Goal: Information Seeking & Learning: Check status

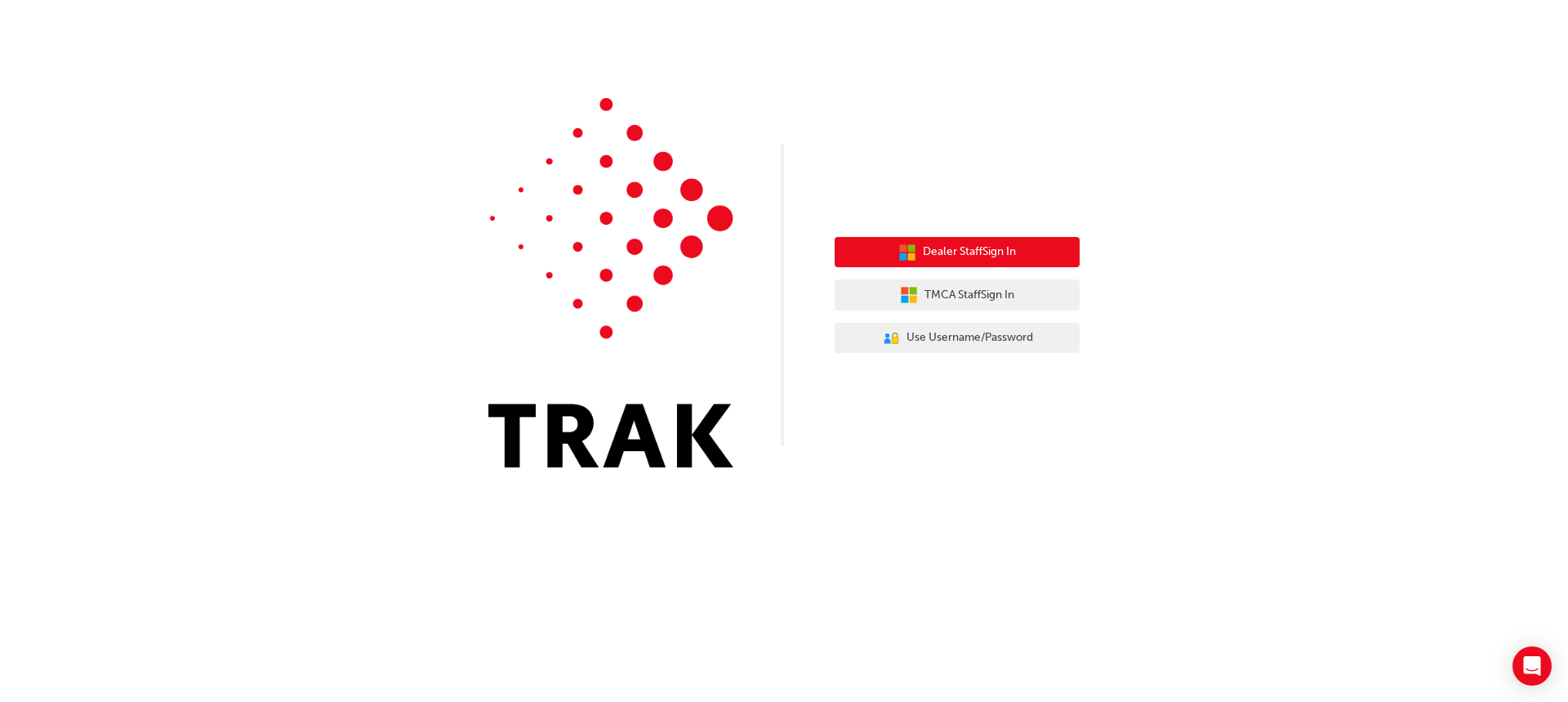
click at [948, 254] on span "Dealer Staff Sign In" at bounding box center [969, 252] width 93 height 19
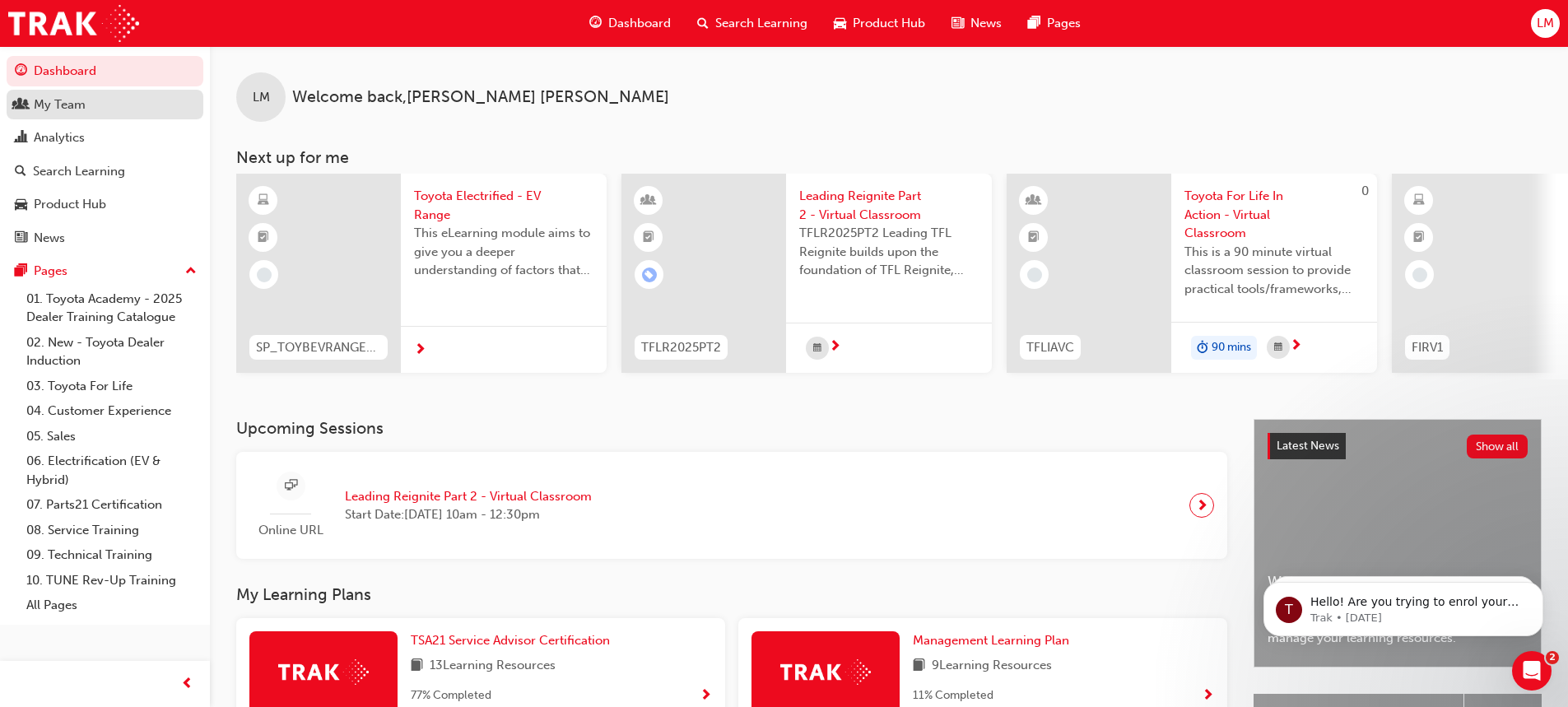
click at [82, 106] on div "My Team" at bounding box center [60, 104] width 52 height 19
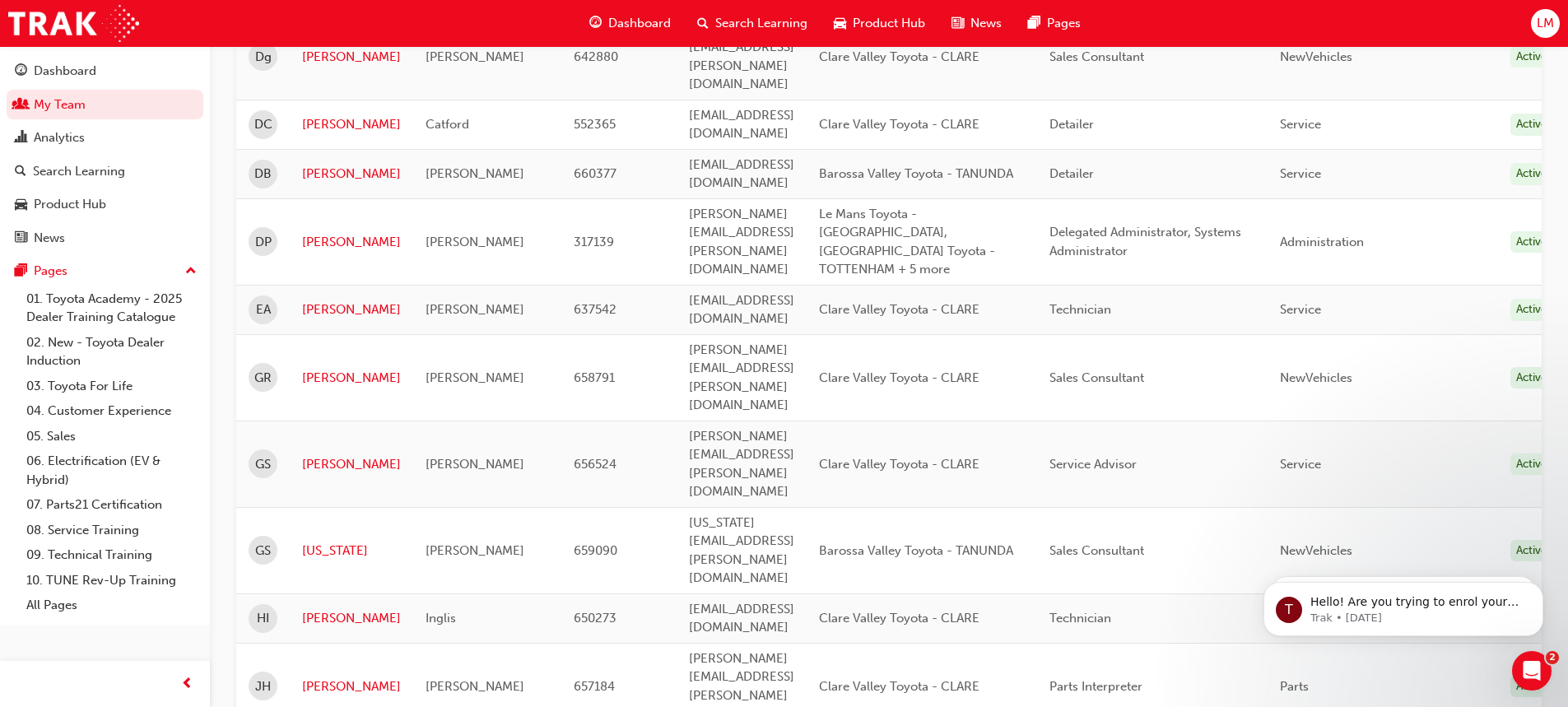
scroll to position [741, 0]
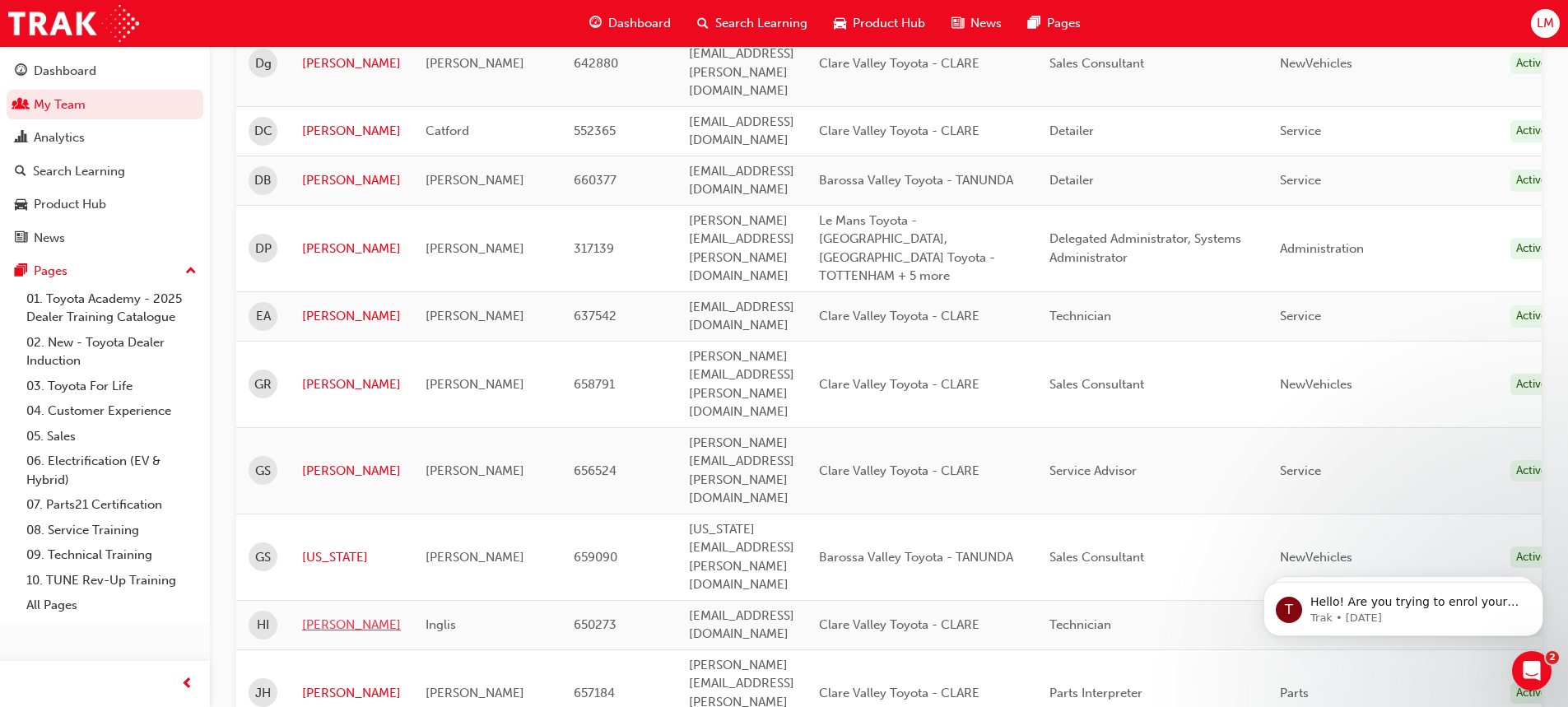
click at [342, 616] on link "Hayden" at bounding box center [352, 625] width 99 height 19
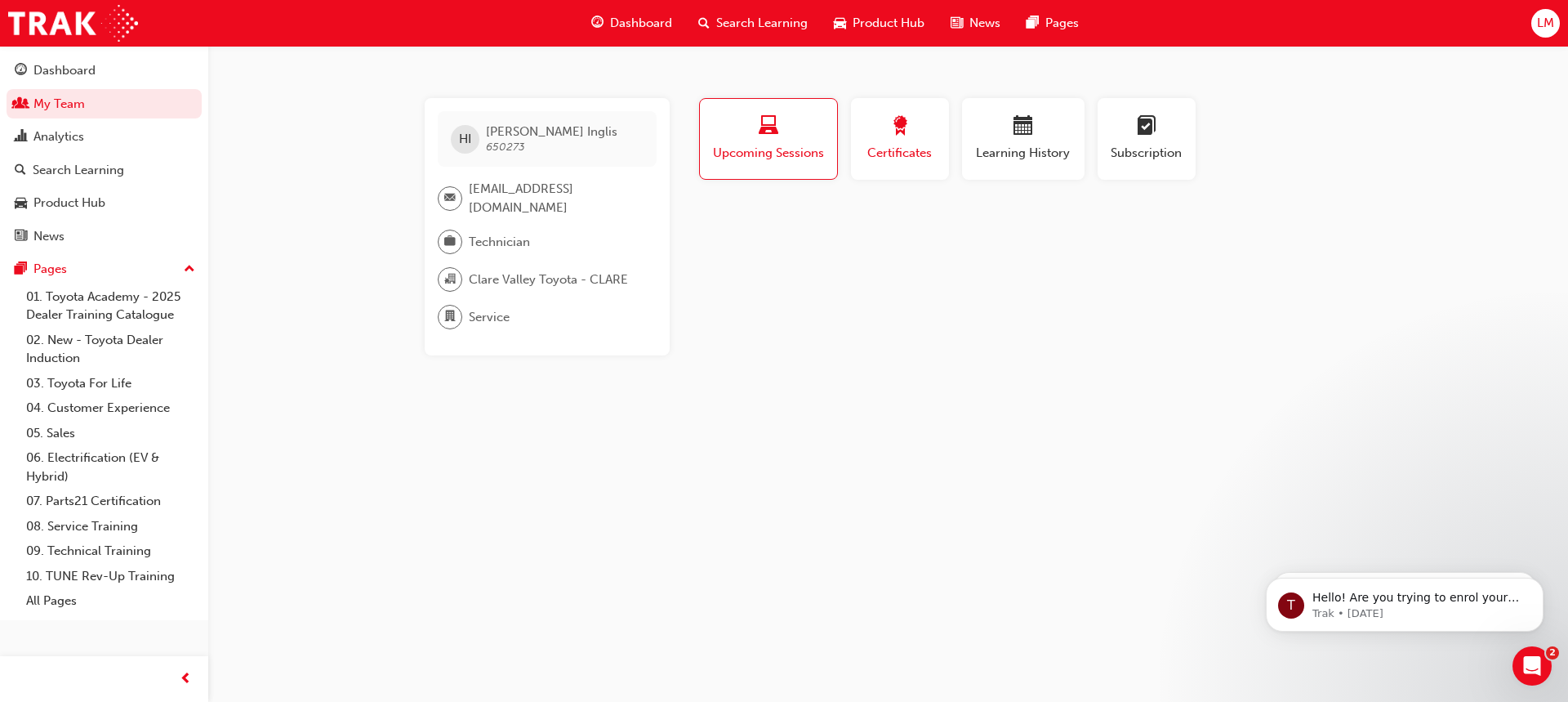
click at [892, 121] on span "award-icon" at bounding box center [900, 127] width 19 height 22
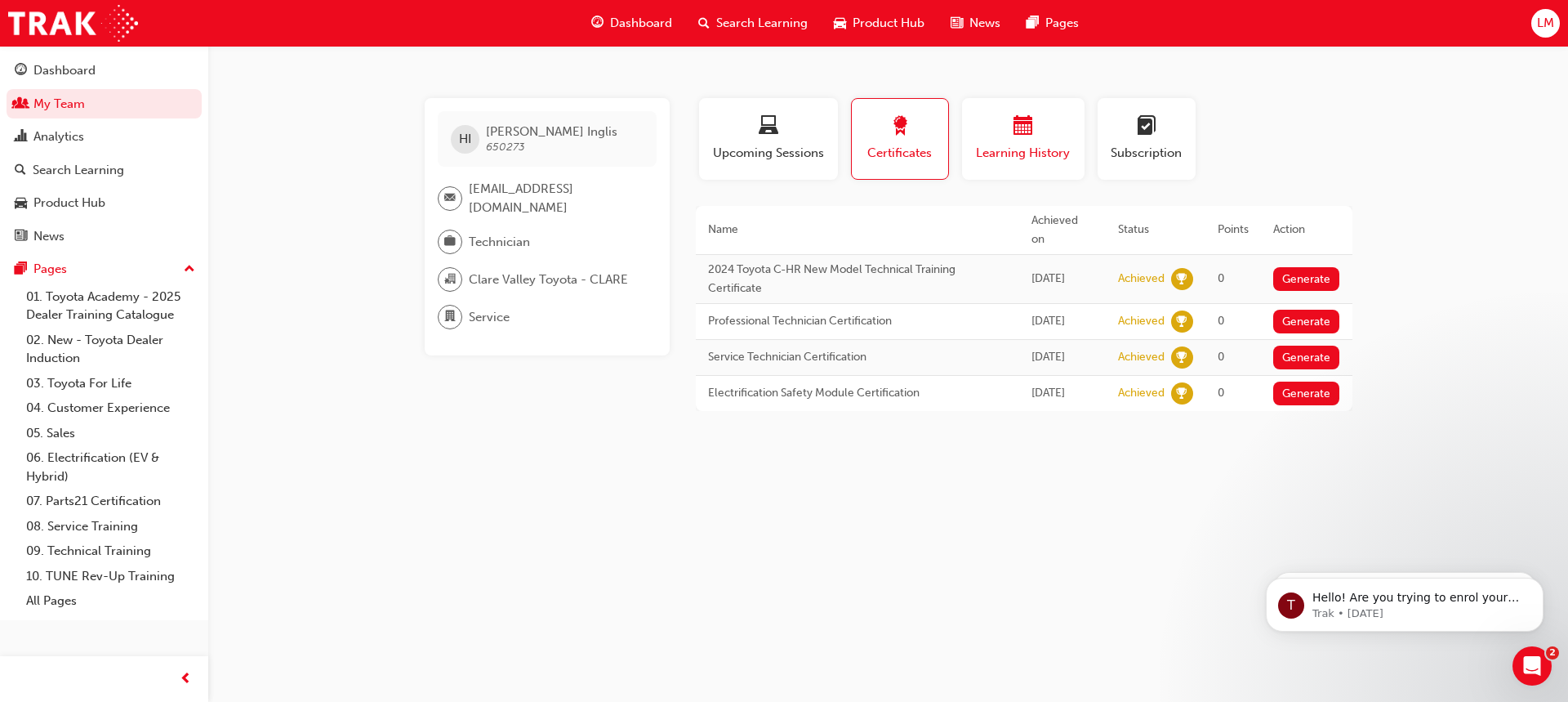
click at [1000, 124] on div "button" at bounding box center [1024, 128] width 98 height 25
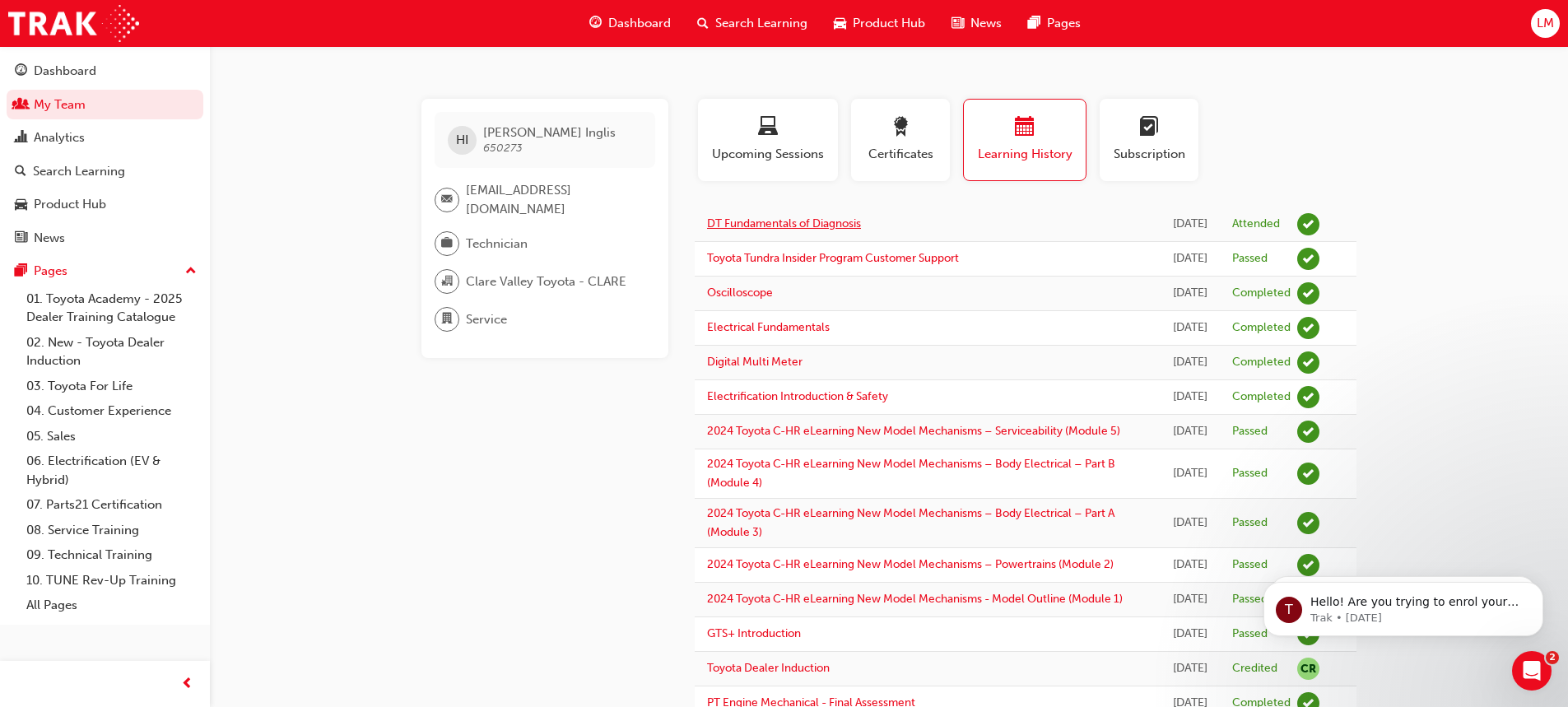
click at [791, 230] on link "DT Fundamentals of Diagnosis" at bounding box center [784, 223] width 154 height 14
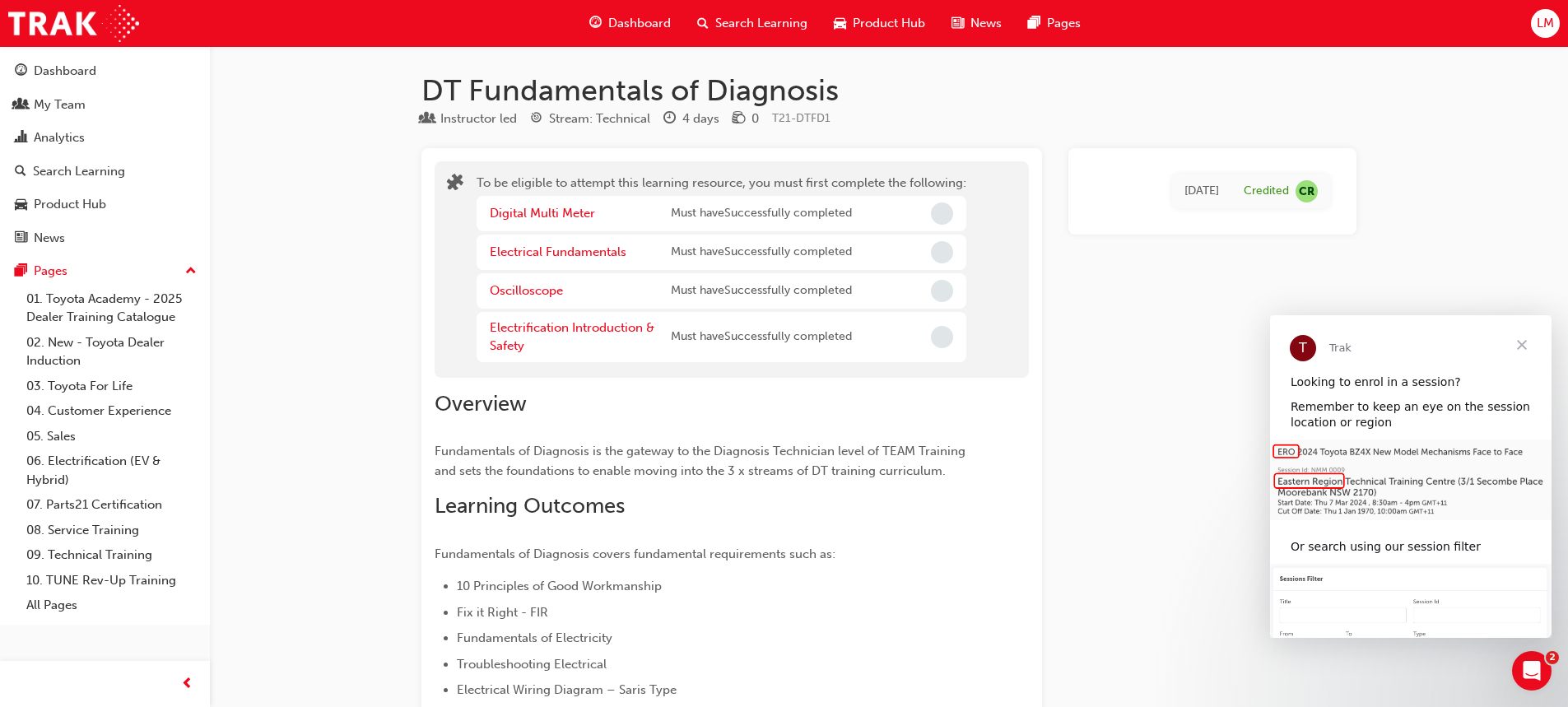
click at [1254, 193] on div "Credited" at bounding box center [1266, 191] width 46 height 16
click at [1527, 349] on span "Close" at bounding box center [1522, 345] width 60 height 60
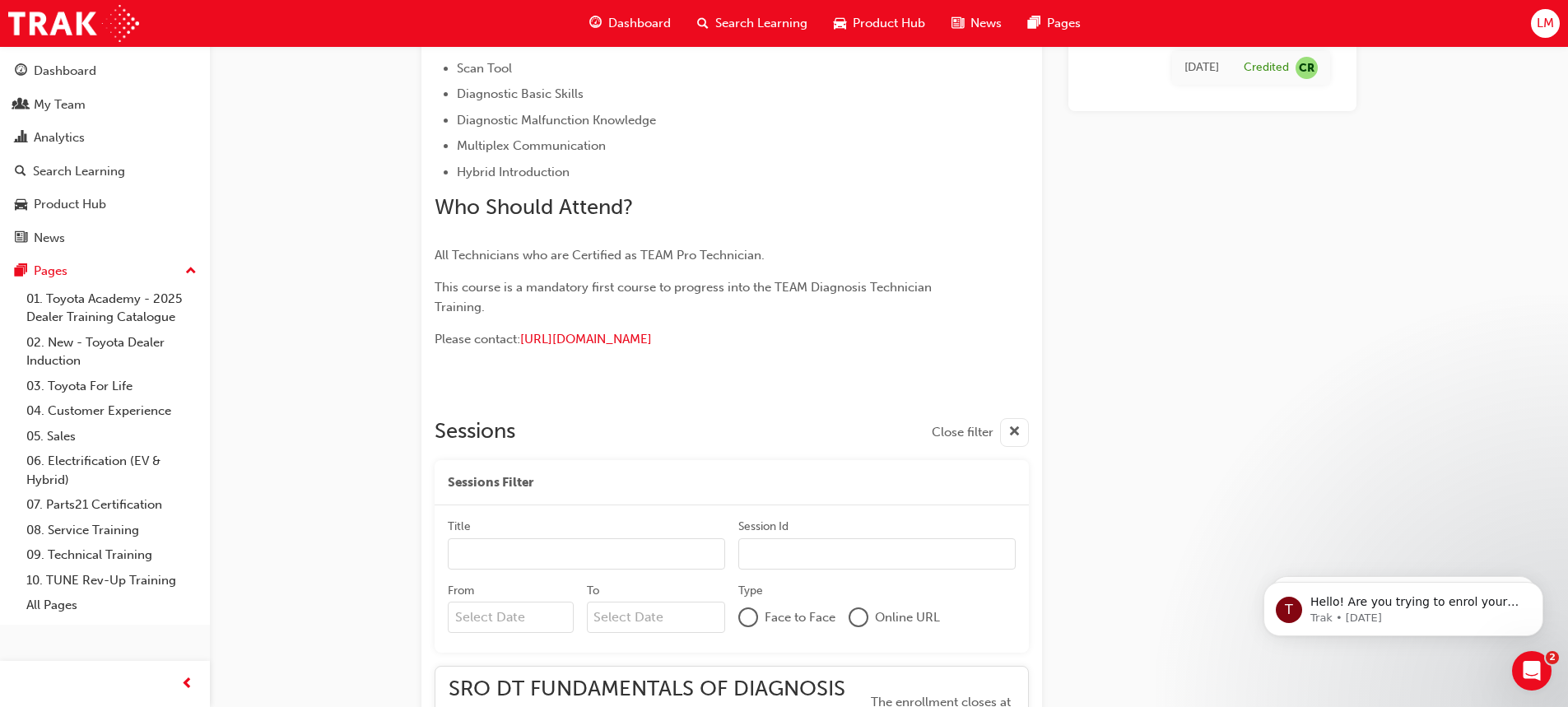
scroll to position [823, 0]
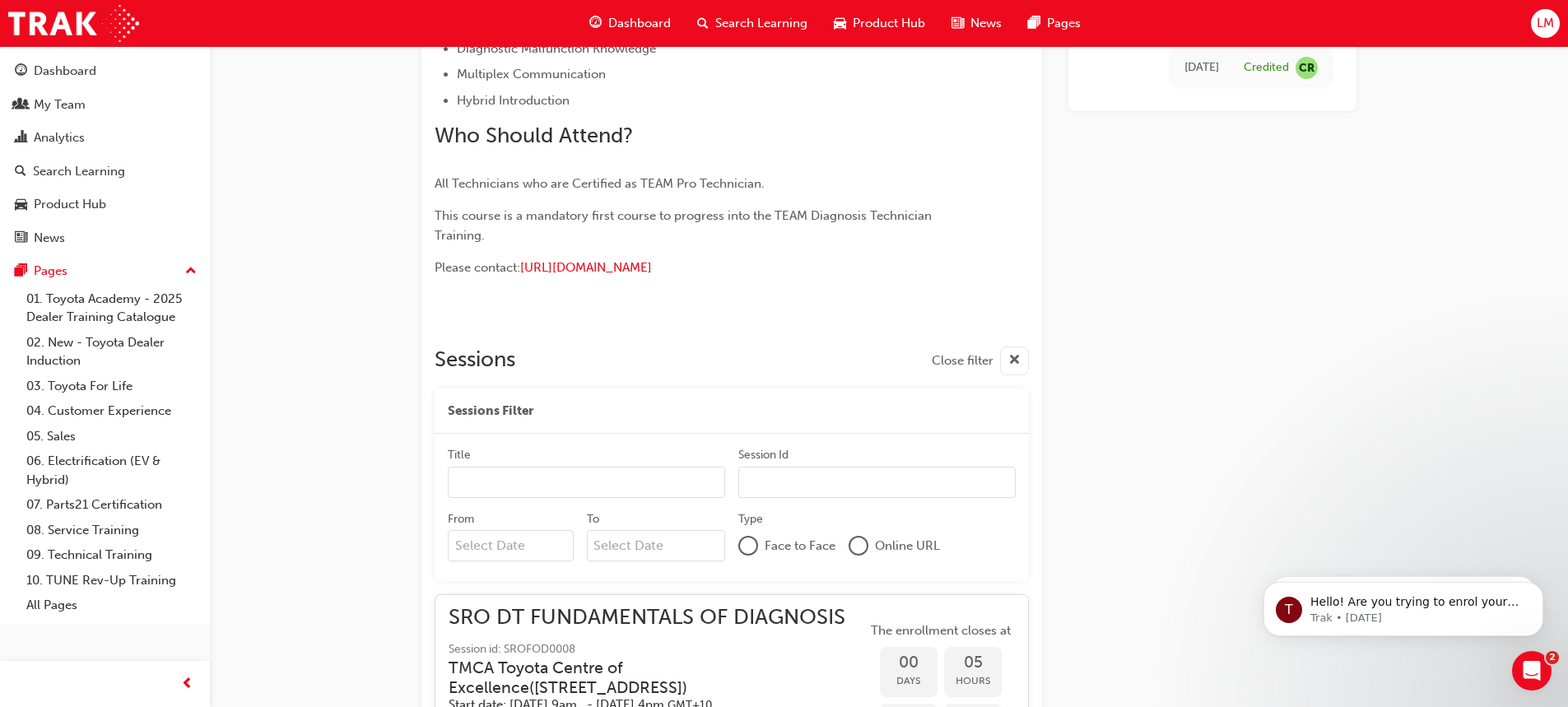
click at [1014, 361] on span "cross-icon" at bounding box center [1014, 361] width 12 height 21
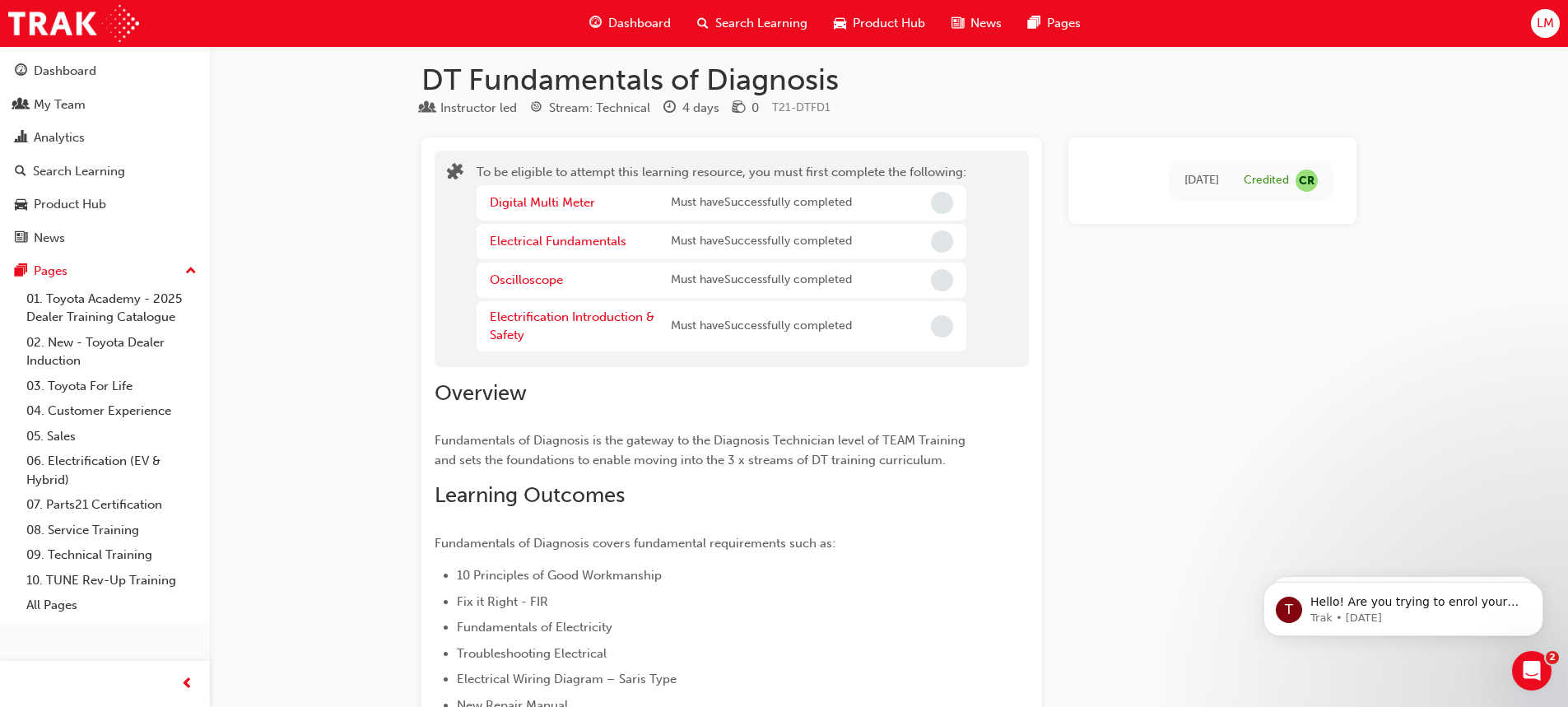
scroll to position [0, 0]
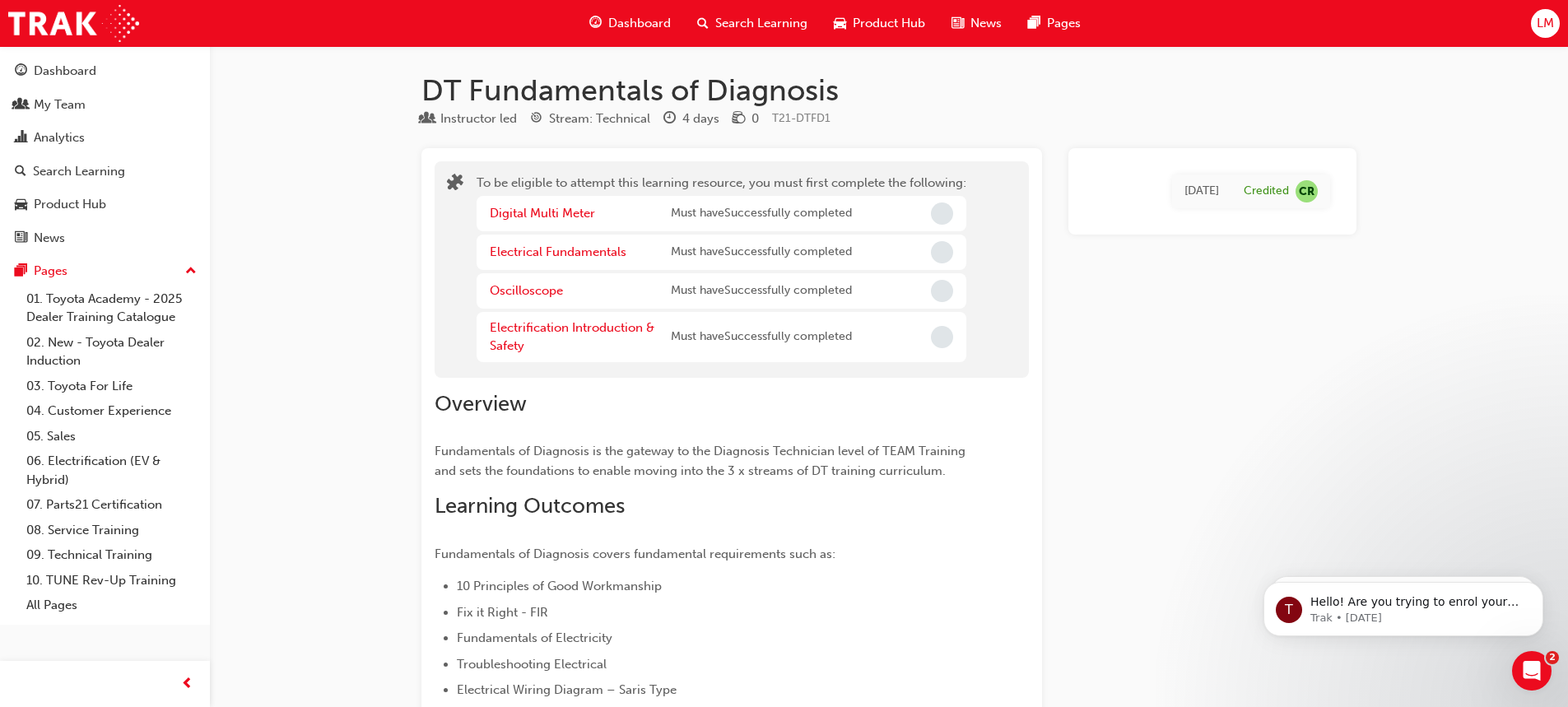
click at [697, 118] on div "4 days" at bounding box center [701, 118] width 37 height 19
click at [1228, 194] on td "Wed 26 Aug 2020" at bounding box center [1202, 191] width 60 height 34
click at [1284, 198] on div "Credited" at bounding box center [1266, 191] width 46 height 16
click at [1304, 192] on span "CR" at bounding box center [1307, 191] width 22 height 22
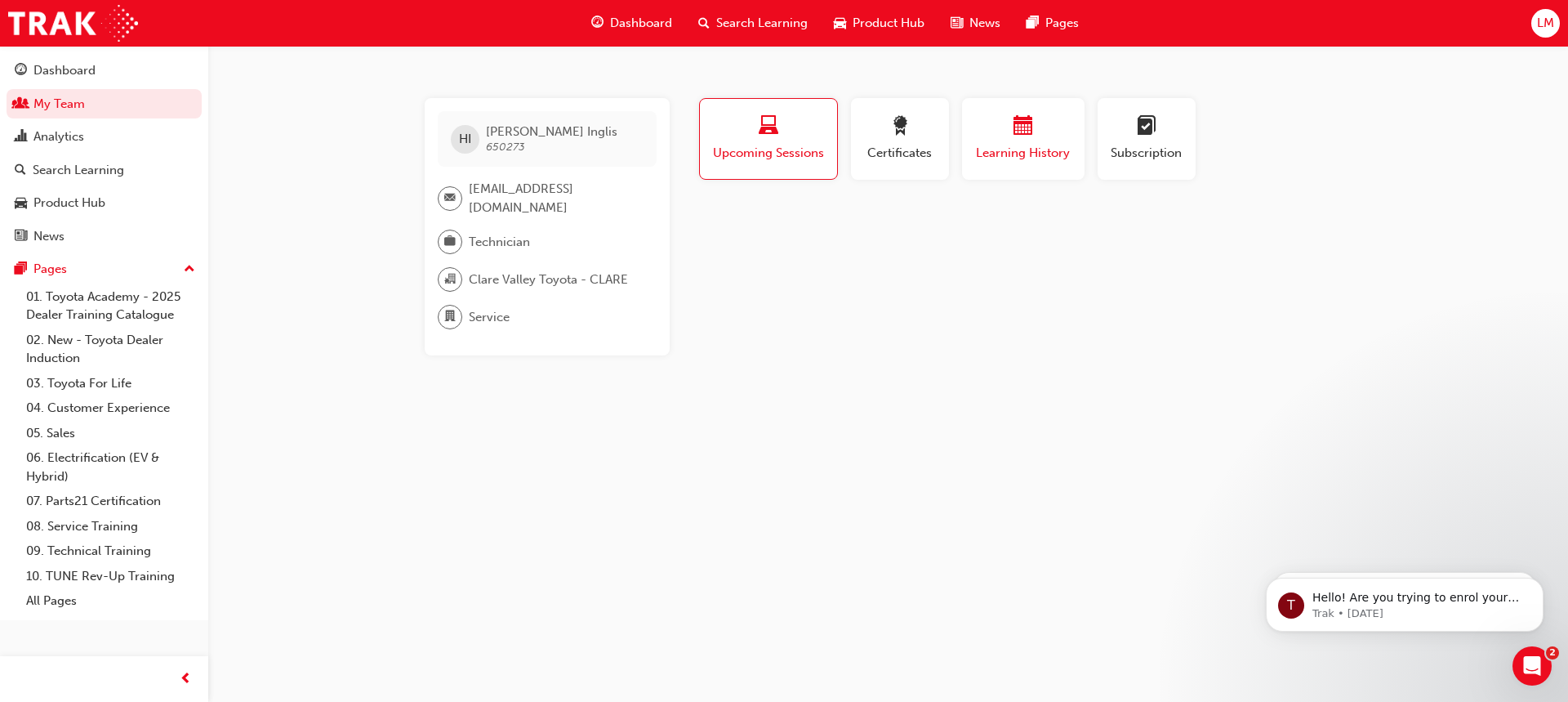
click at [962, 132] on div "Learning History" at bounding box center [1023, 145] width 135 height 94
click at [1007, 130] on div "button" at bounding box center [1024, 128] width 98 height 25
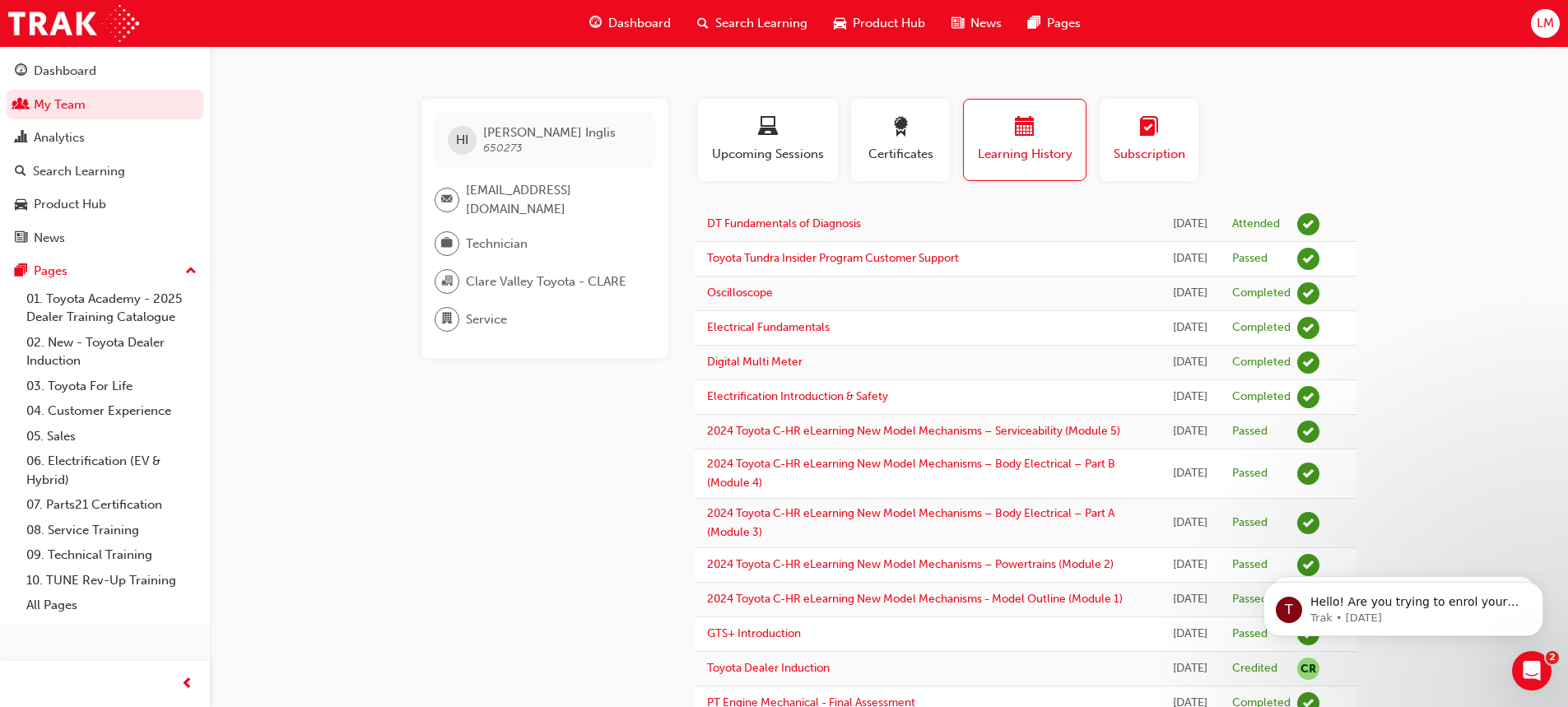
click at [1145, 136] on span "learningplan-icon" at bounding box center [1148, 128] width 20 height 22
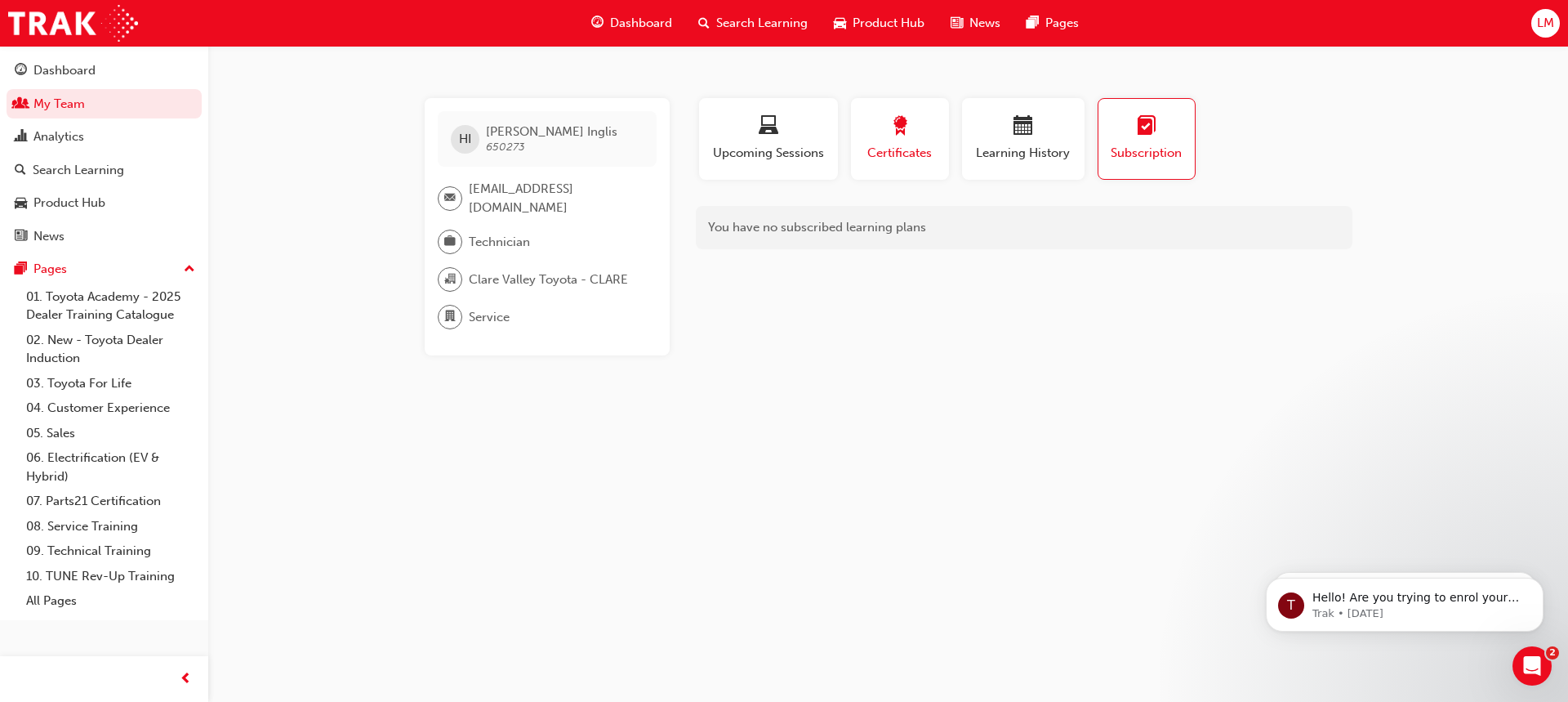
click at [902, 133] on span "award-icon" at bounding box center [900, 127] width 19 height 22
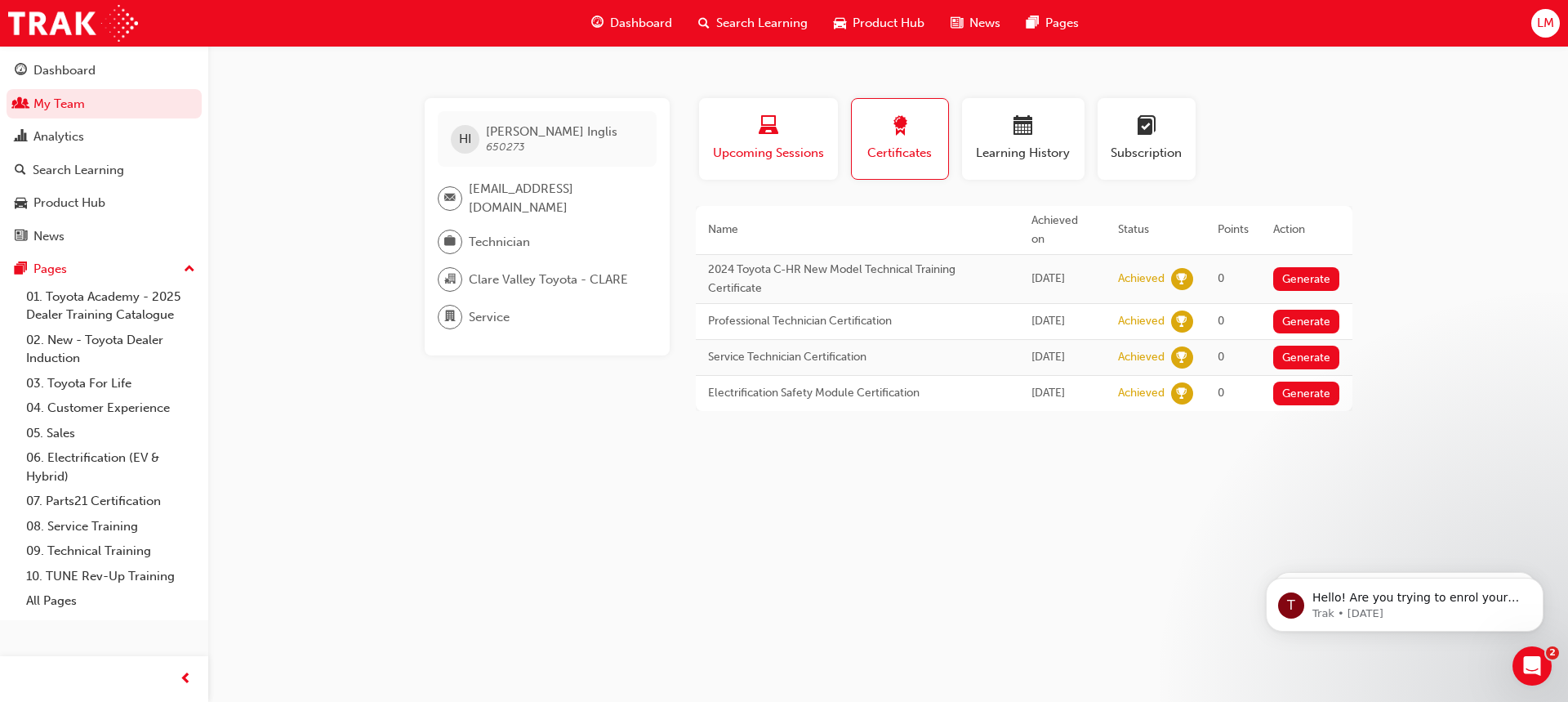
click at [800, 149] on span "Upcoming Sessions" at bounding box center [769, 153] width 115 height 19
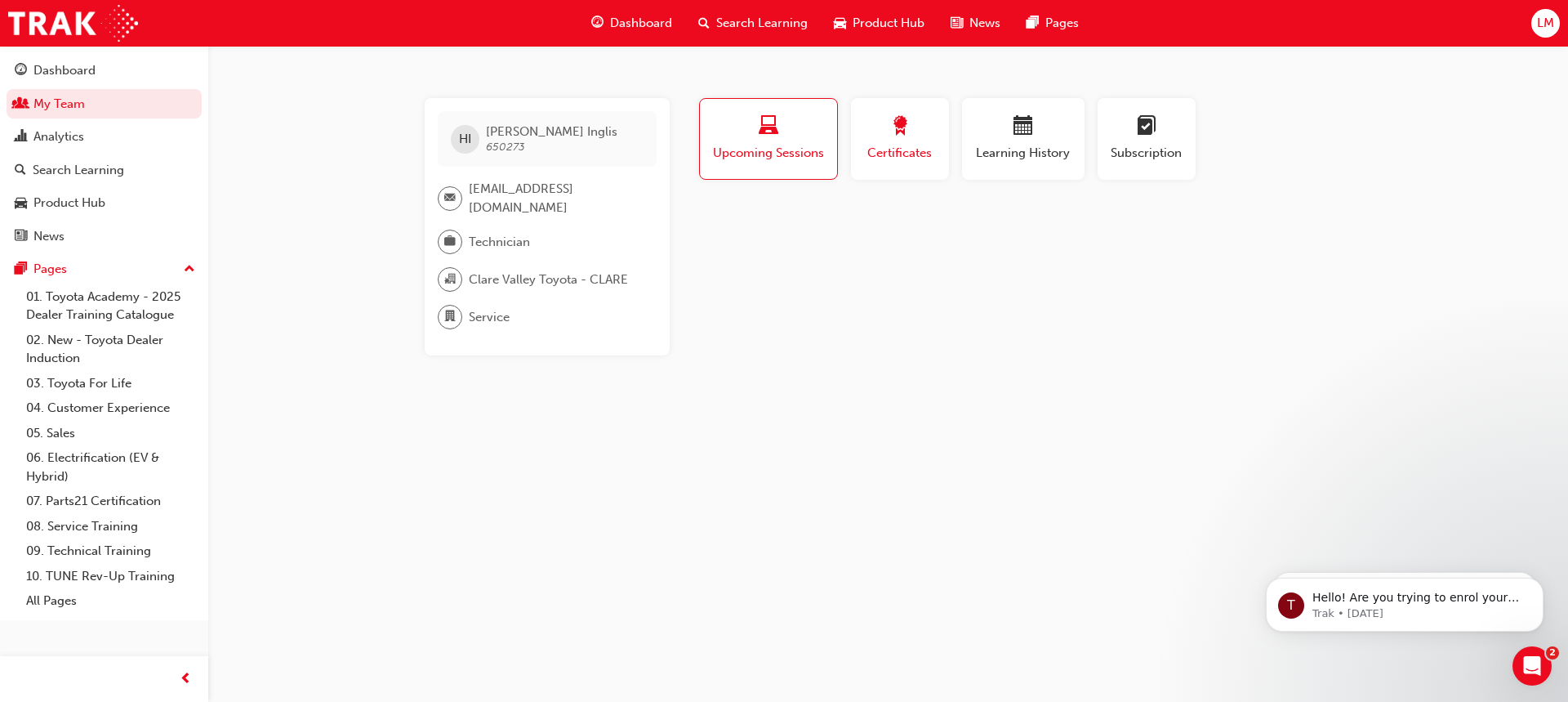
click at [851, 143] on button "Certificates" at bounding box center [900, 139] width 98 height 81
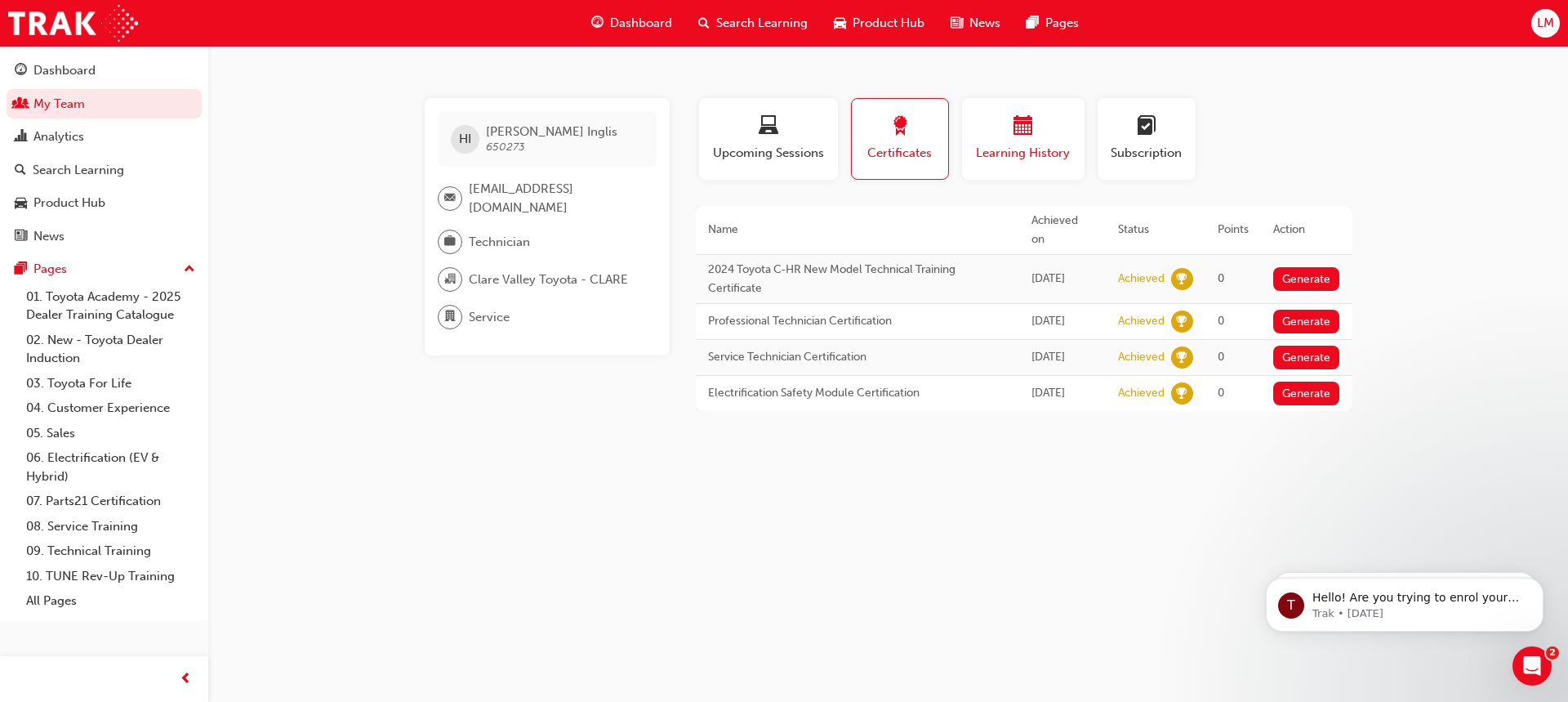
click at [989, 156] on span "Learning History" at bounding box center [1024, 153] width 98 height 19
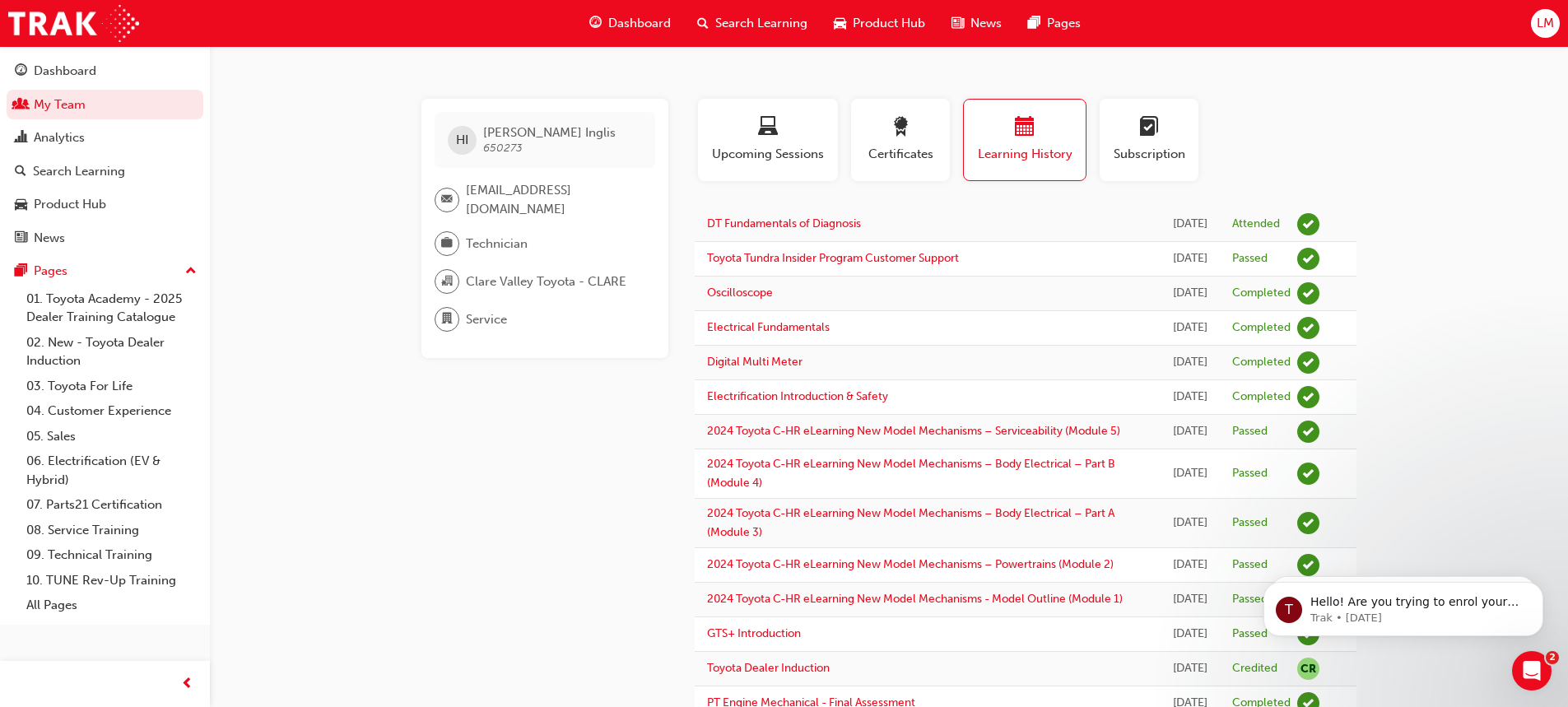
drag, startPoint x: 1330, startPoint y: 234, endPoint x: 1310, endPoint y: 229, distance: 20.6
click at [1319, 233] on td "Attended" at bounding box center [1276, 224] width 112 height 35
click at [1309, 229] on span "learningRecordVerb_ATTEND-icon" at bounding box center [1309, 225] width 22 height 22
drag, startPoint x: 1137, startPoint y: 214, endPoint x: 1158, endPoint y: 224, distance: 23.3
click at [1160, 215] on td "Tue 19 Aug 2025" at bounding box center [1190, 224] width 60 height 35
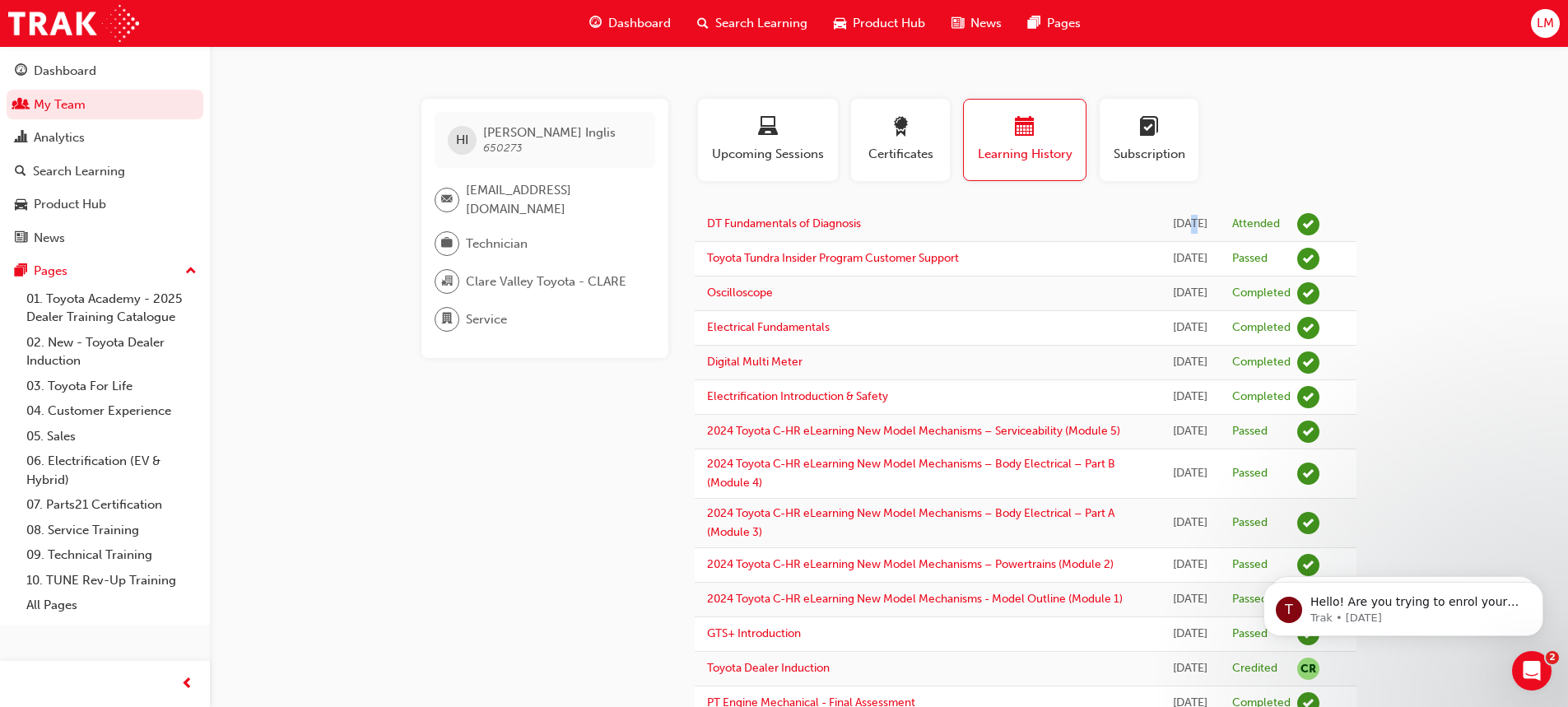
click at [1173, 224] on div "Tue 19 Aug 2025" at bounding box center [1189, 224] width 35 height 19
click at [1088, 208] on td "DT Fundamentals of Diagnosis" at bounding box center [927, 224] width 465 height 35
click at [1174, 234] on div "Tue 19 Aug 2025" at bounding box center [1189, 224] width 35 height 19
click at [1095, 141] on div "Subscription" at bounding box center [1149, 146] width 112 height 95
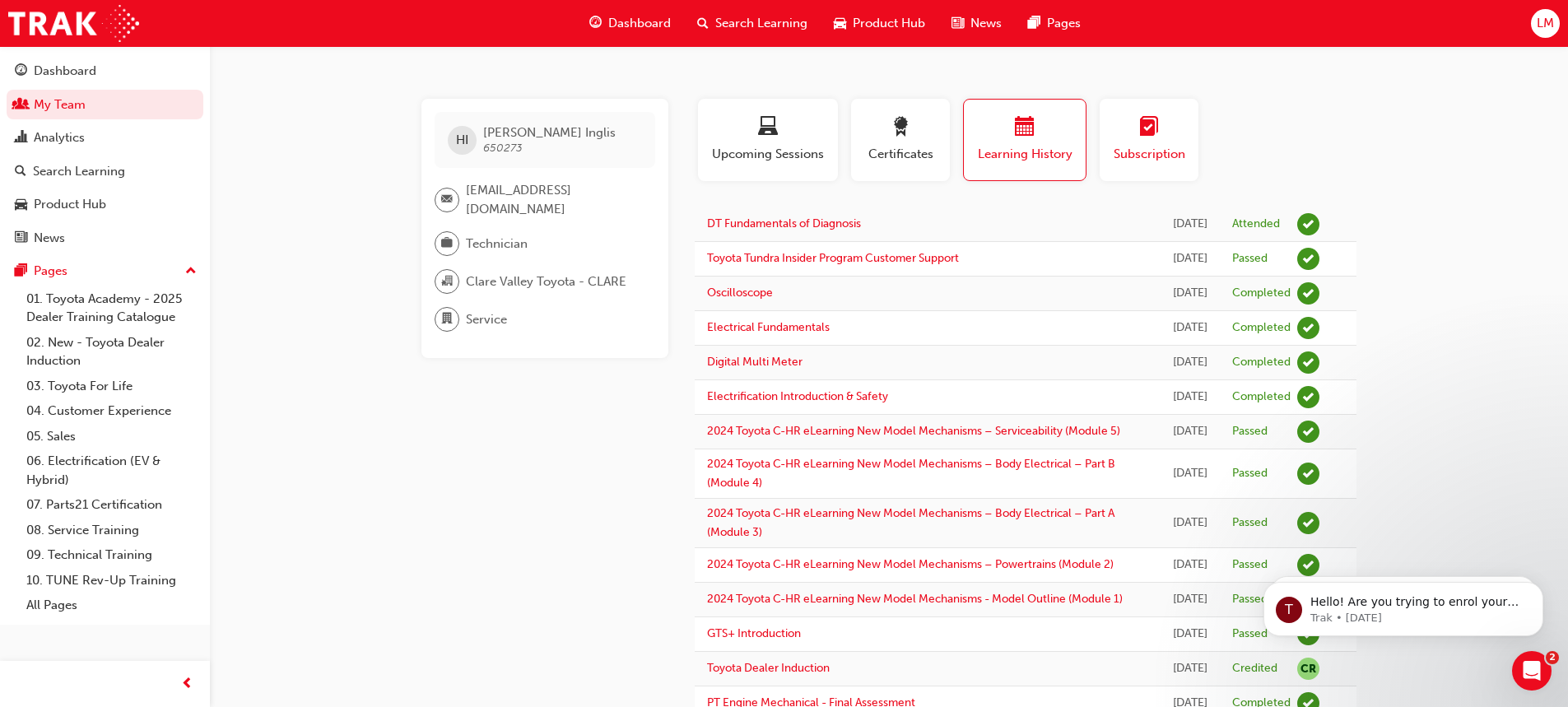
click at [1173, 138] on div "button" at bounding box center [1148, 129] width 74 height 25
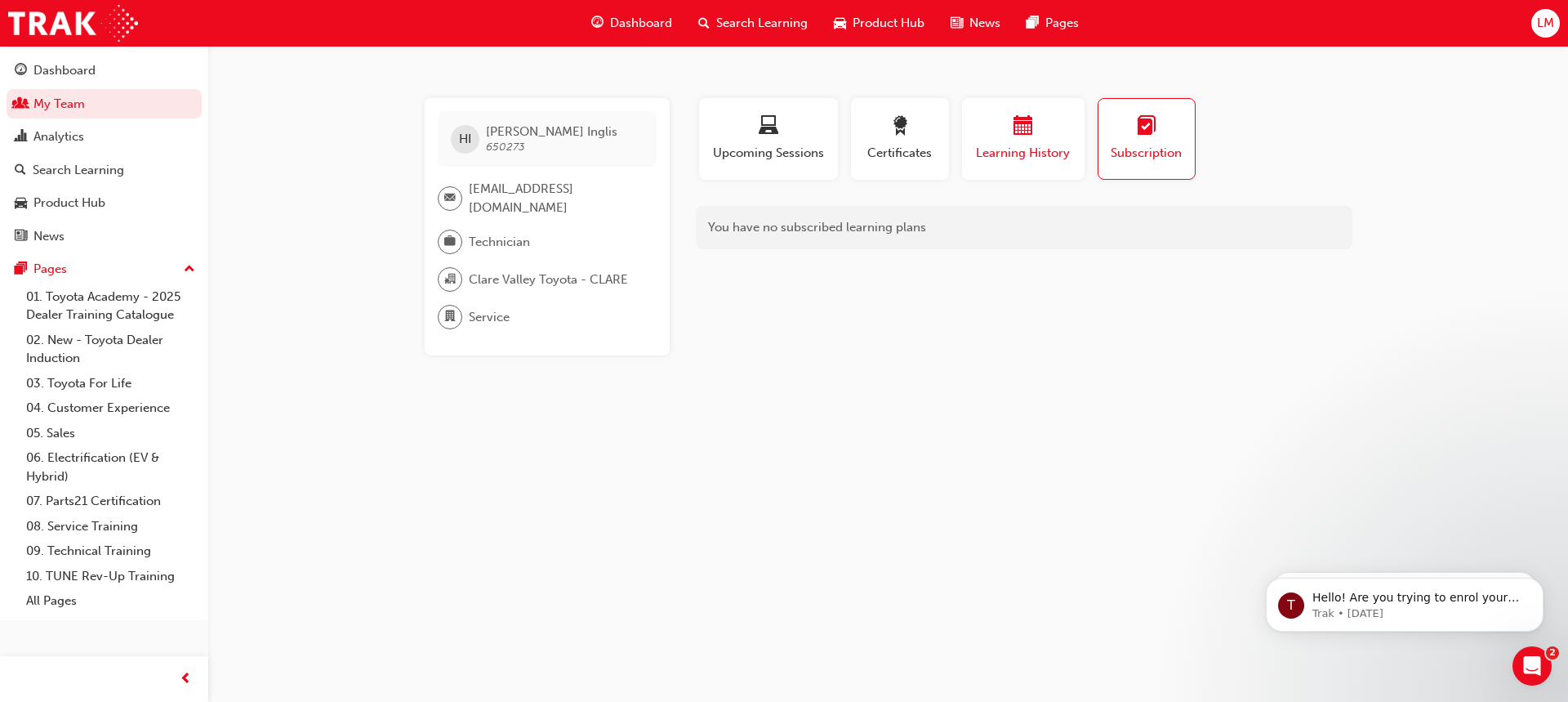
click at [1052, 157] on span "Learning History" at bounding box center [1024, 153] width 98 height 19
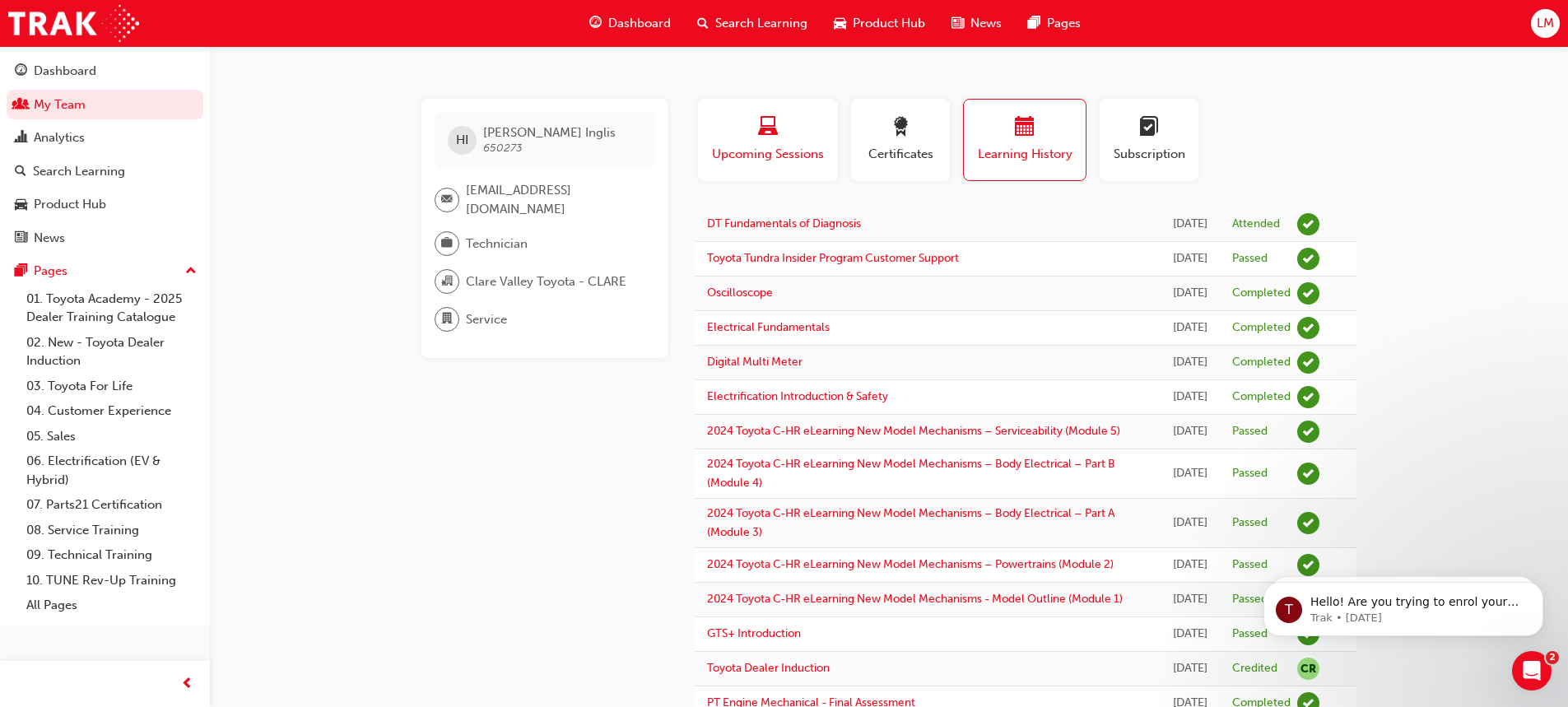
drag, startPoint x: 801, startPoint y: 110, endPoint x: 795, endPoint y: 118, distance: 10.0
click at [801, 109] on button "Upcoming Sessions" at bounding box center [768, 140] width 140 height 82
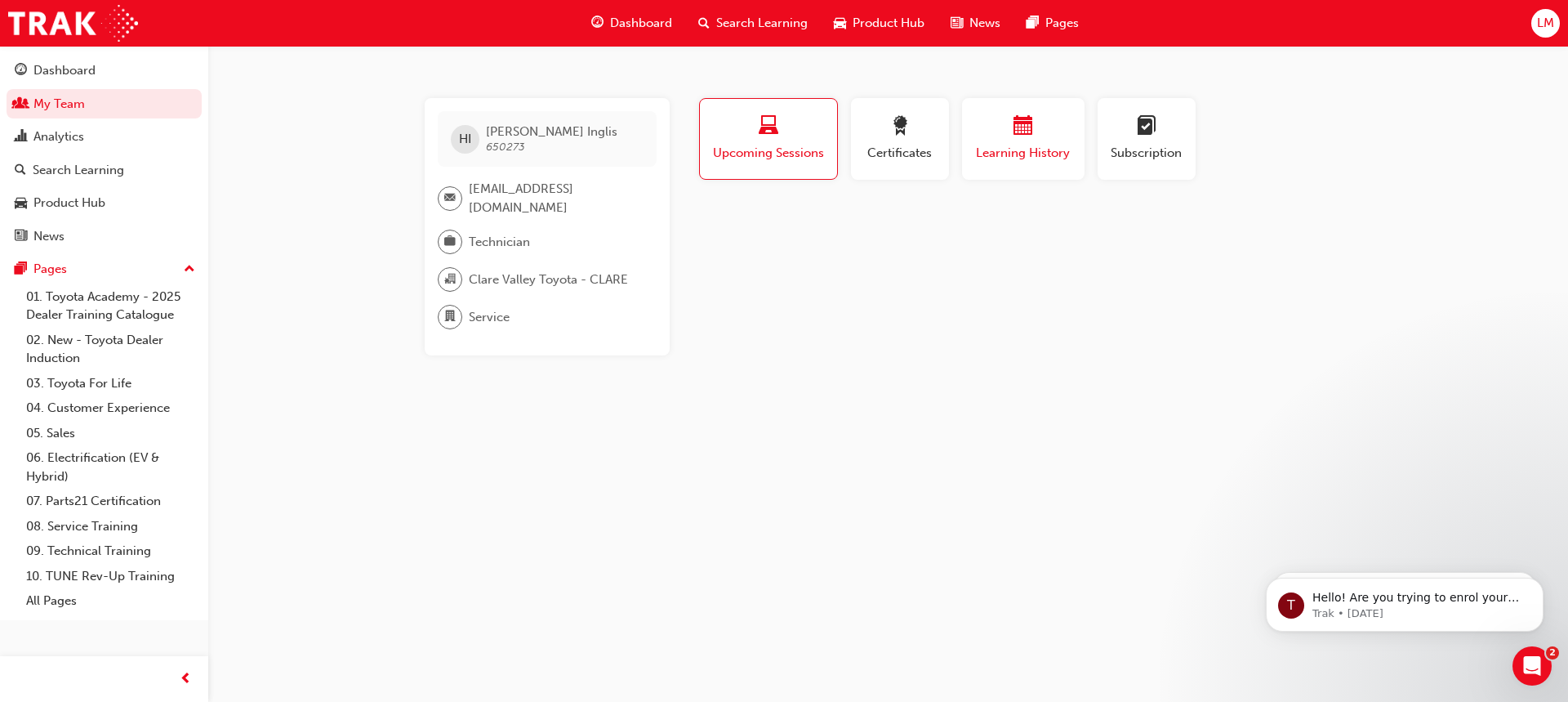
click at [1039, 135] on div "button" at bounding box center [1024, 128] width 98 height 25
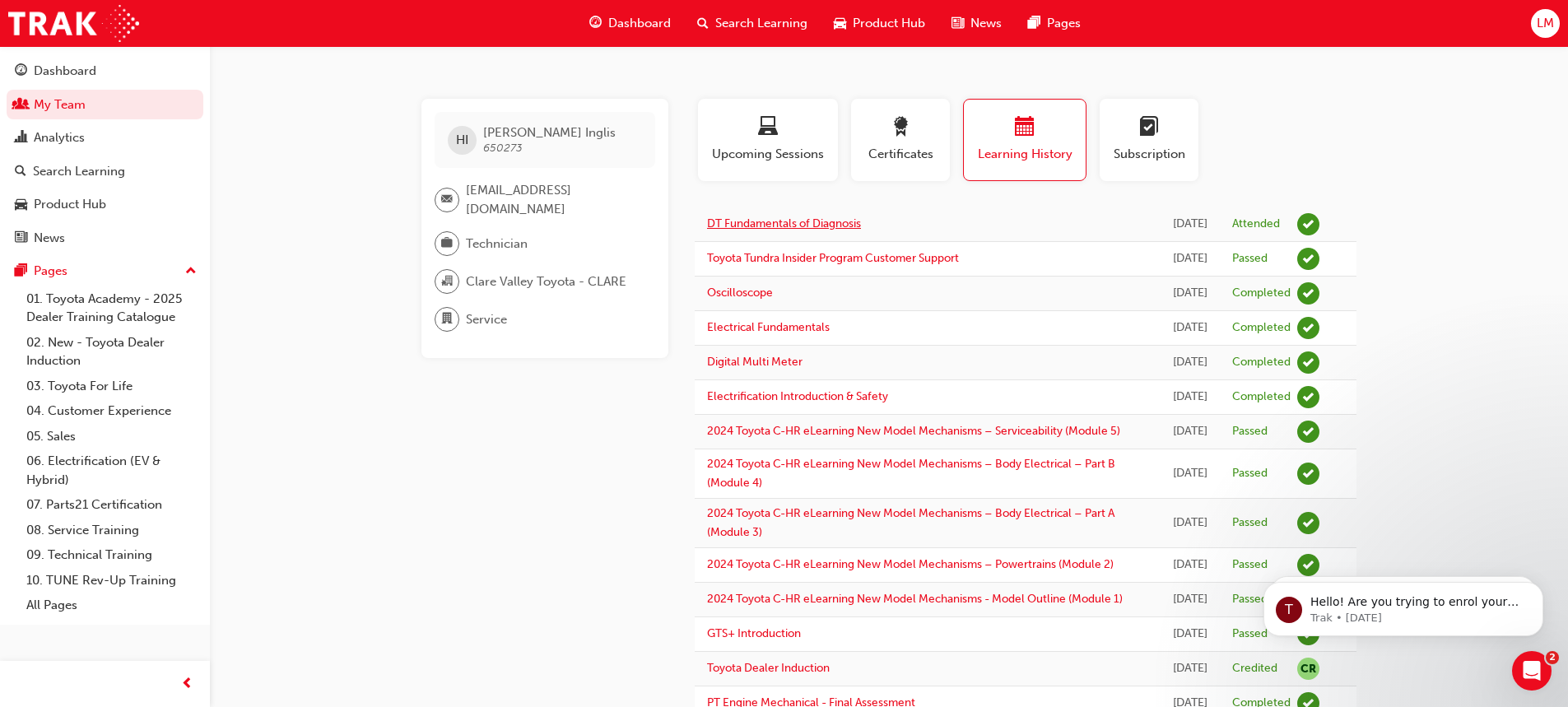
click at [816, 230] on link "DT Fundamentals of Diagnosis" at bounding box center [784, 223] width 154 height 14
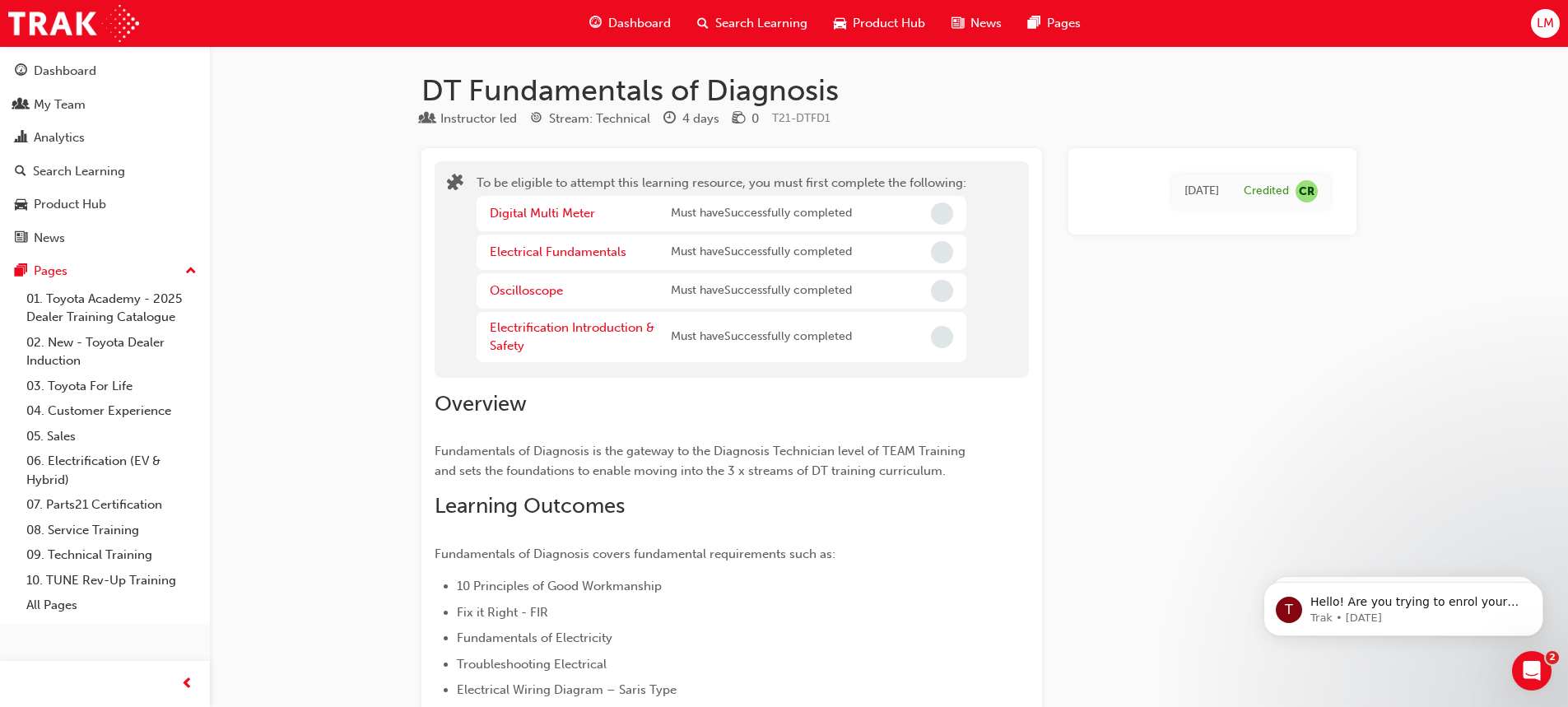
click at [690, 118] on div "4 days" at bounding box center [701, 118] width 37 height 19
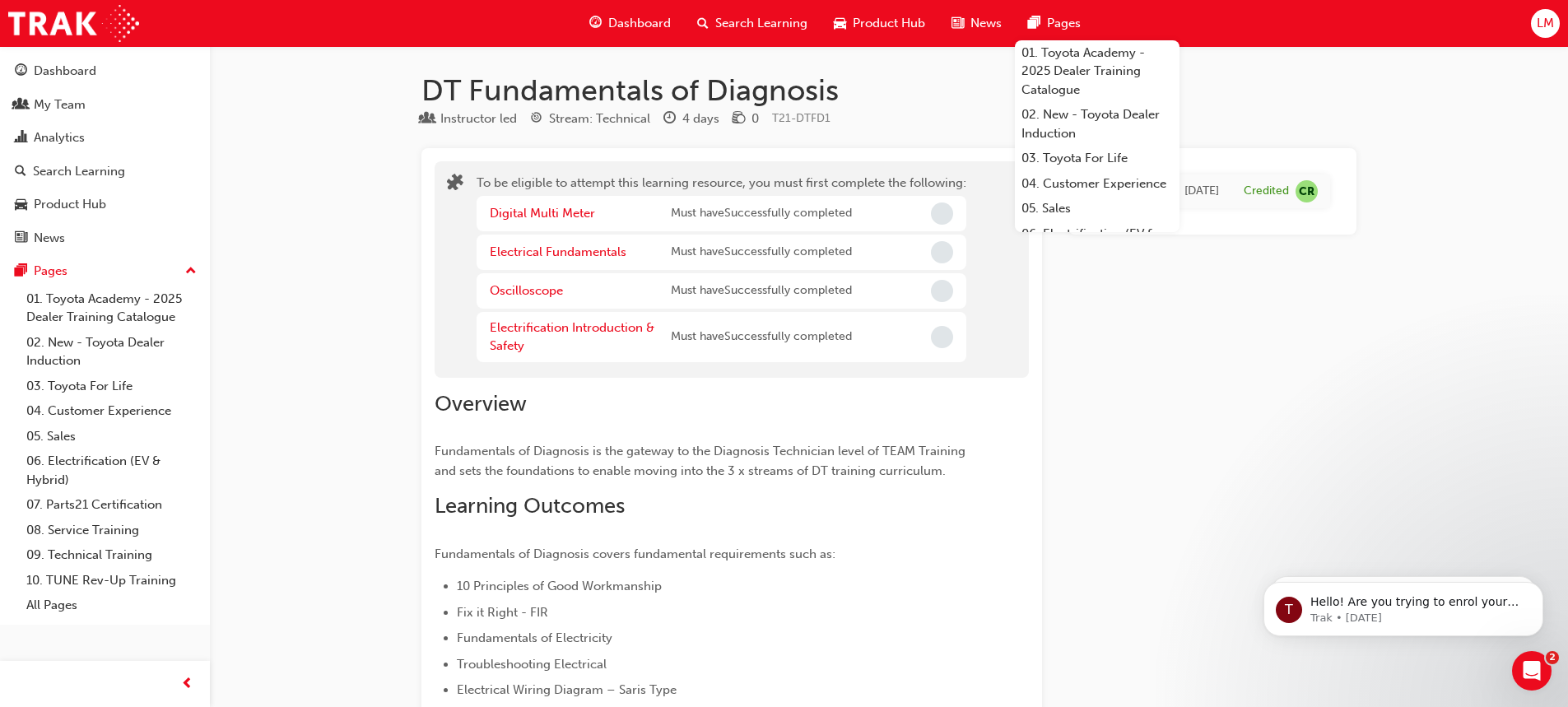
click at [1069, 26] on span "Pages" at bounding box center [1063, 23] width 34 height 19
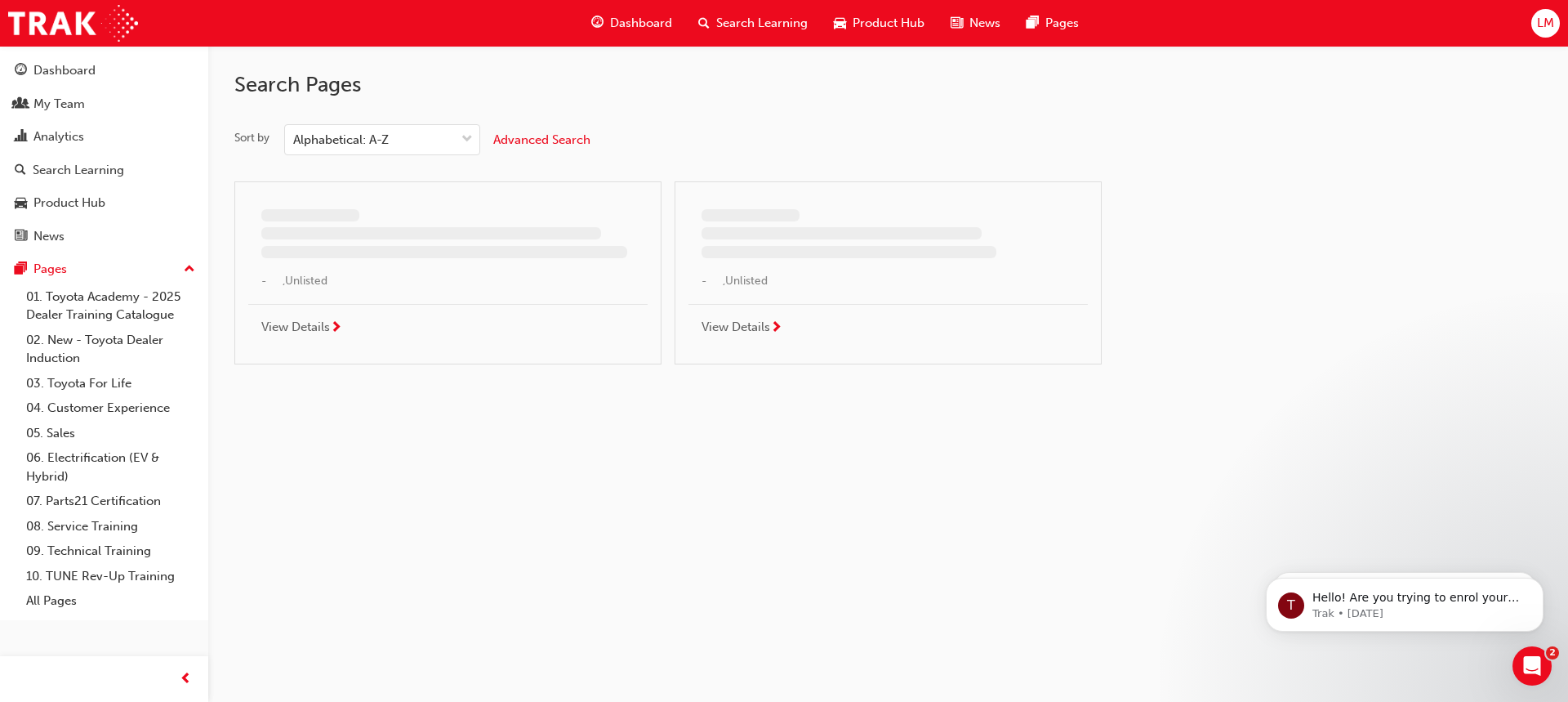
click at [892, 19] on span "Product Hub" at bounding box center [889, 23] width 72 height 19
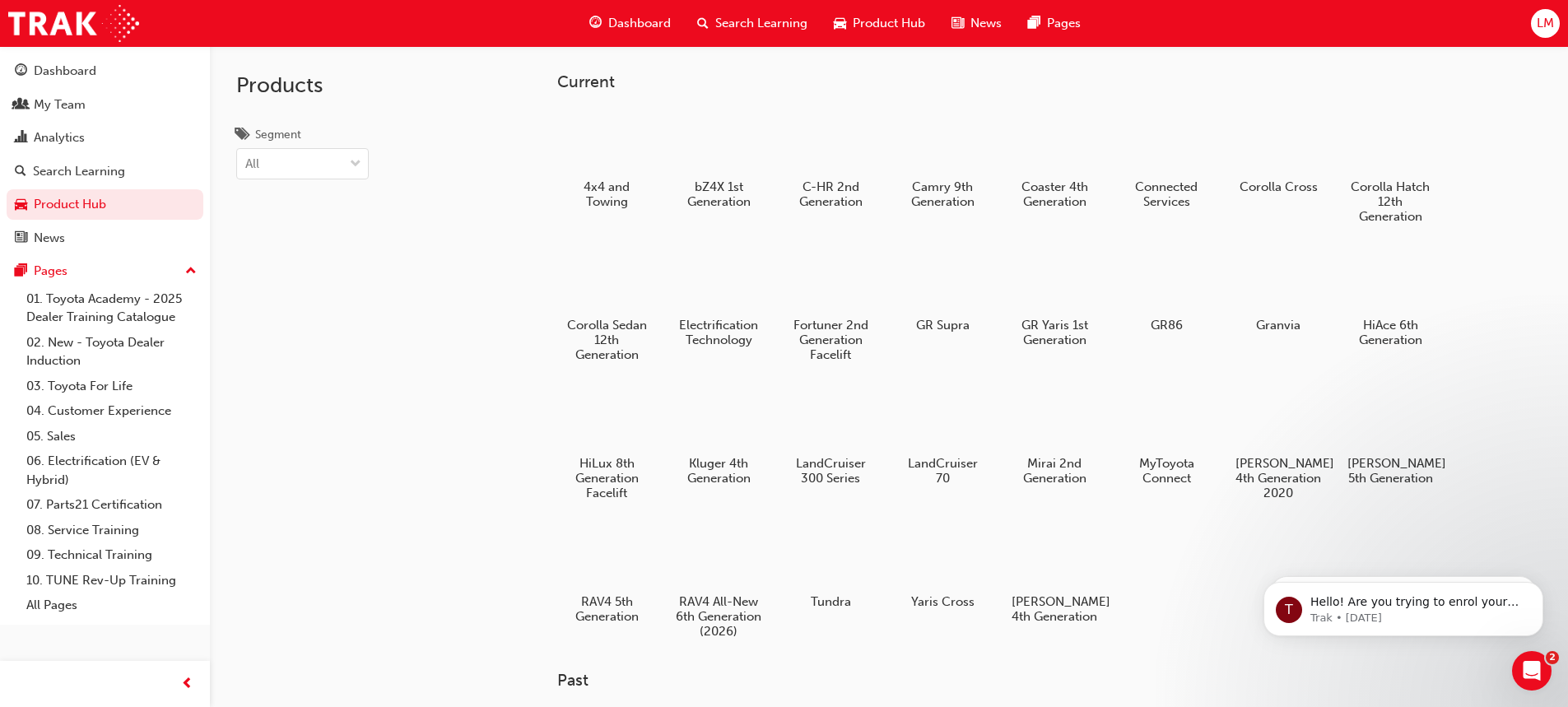
click at [753, 15] on span "Search Learning" at bounding box center [761, 23] width 92 height 19
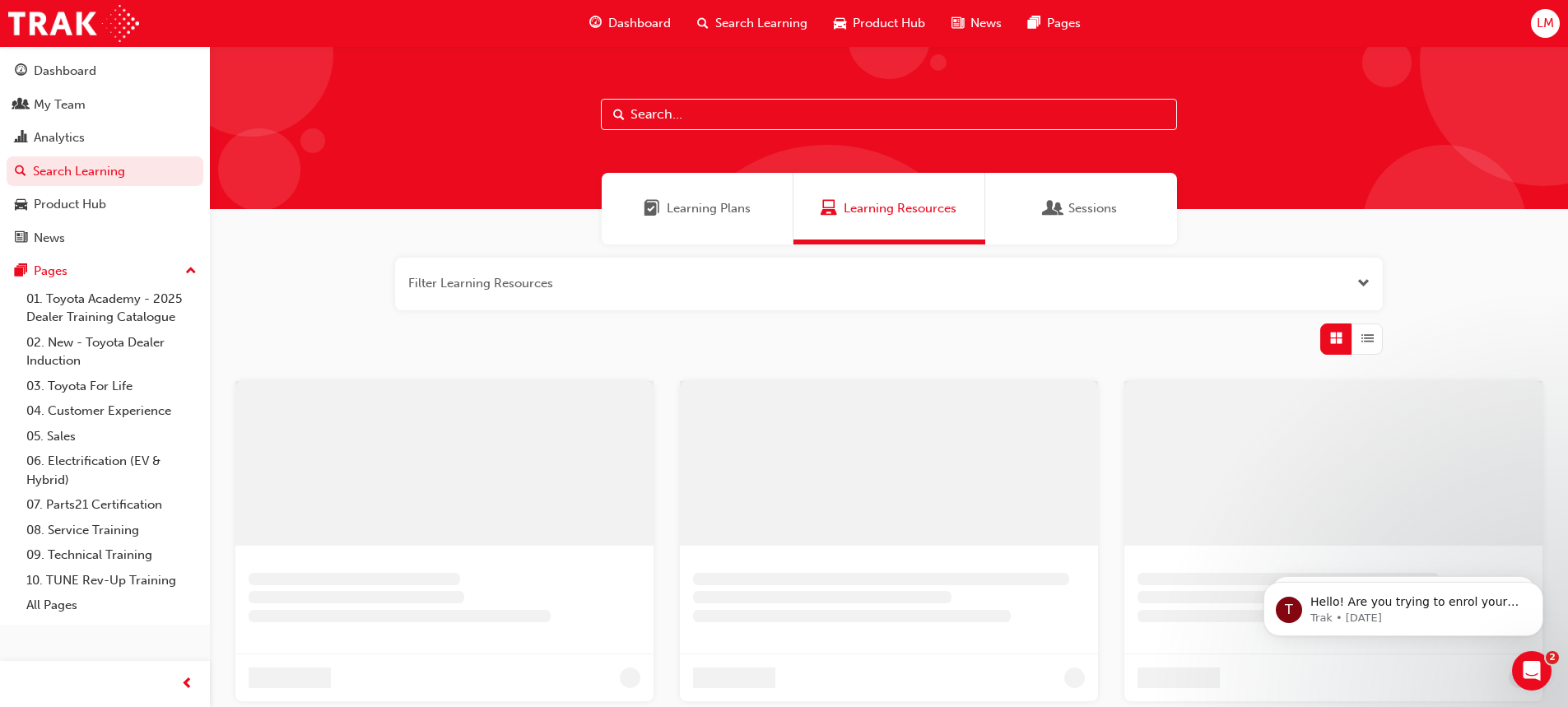
click at [613, 16] on span "Dashboard" at bounding box center [639, 23] width 62 height 19
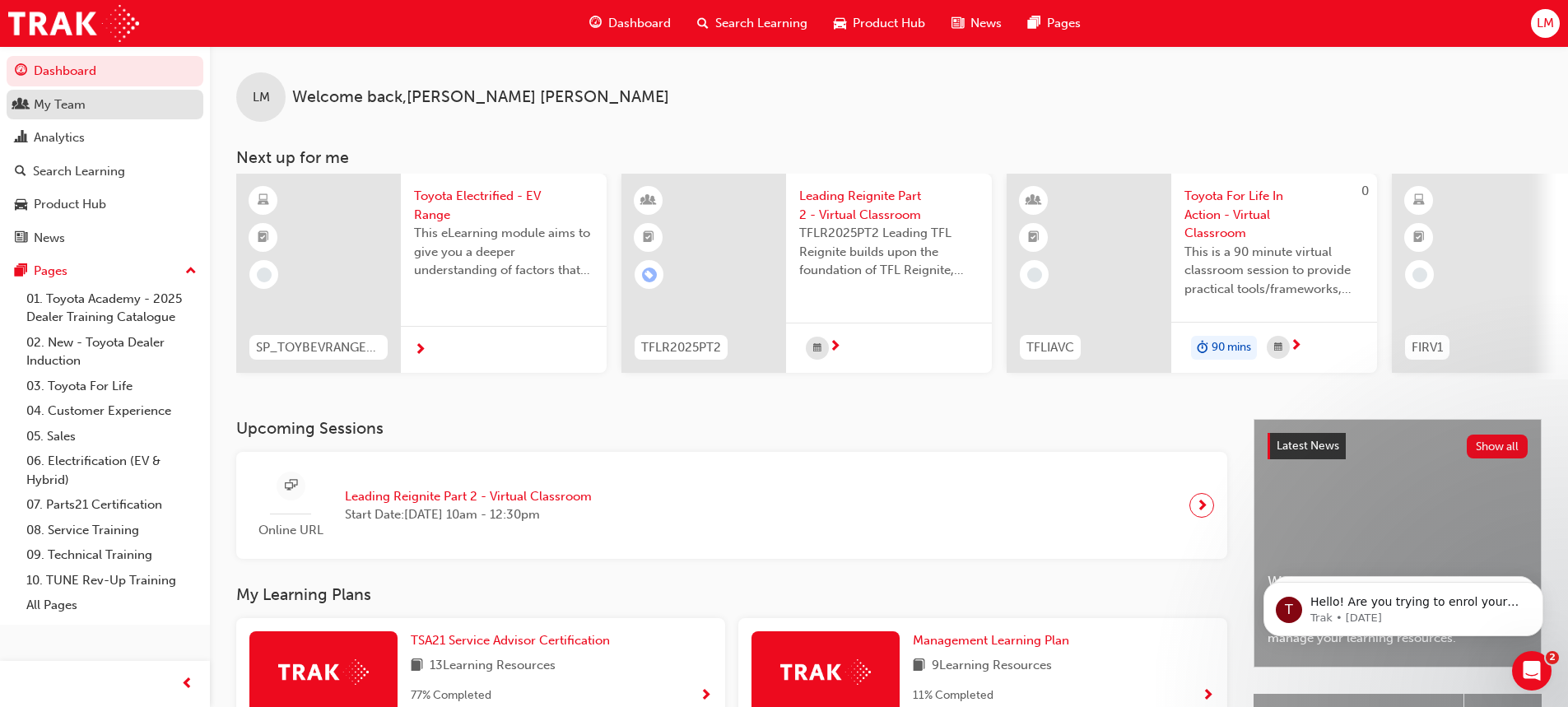
click at [80, 103] on div "My Team" at bounding box center [60, 104] width 52 height 19
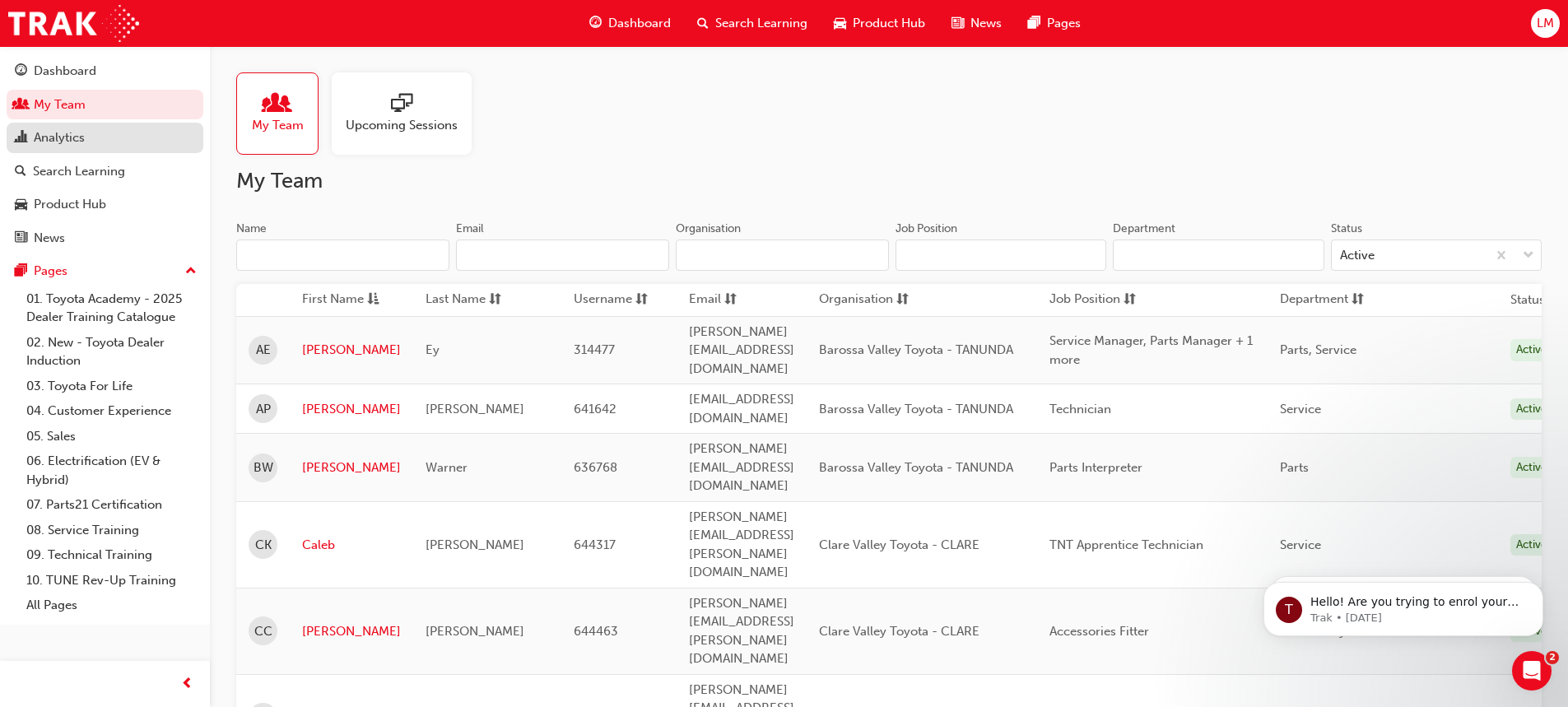
click at [64, 130] on div "Analytics" at bounding box center [59, 138] width 51 height 19
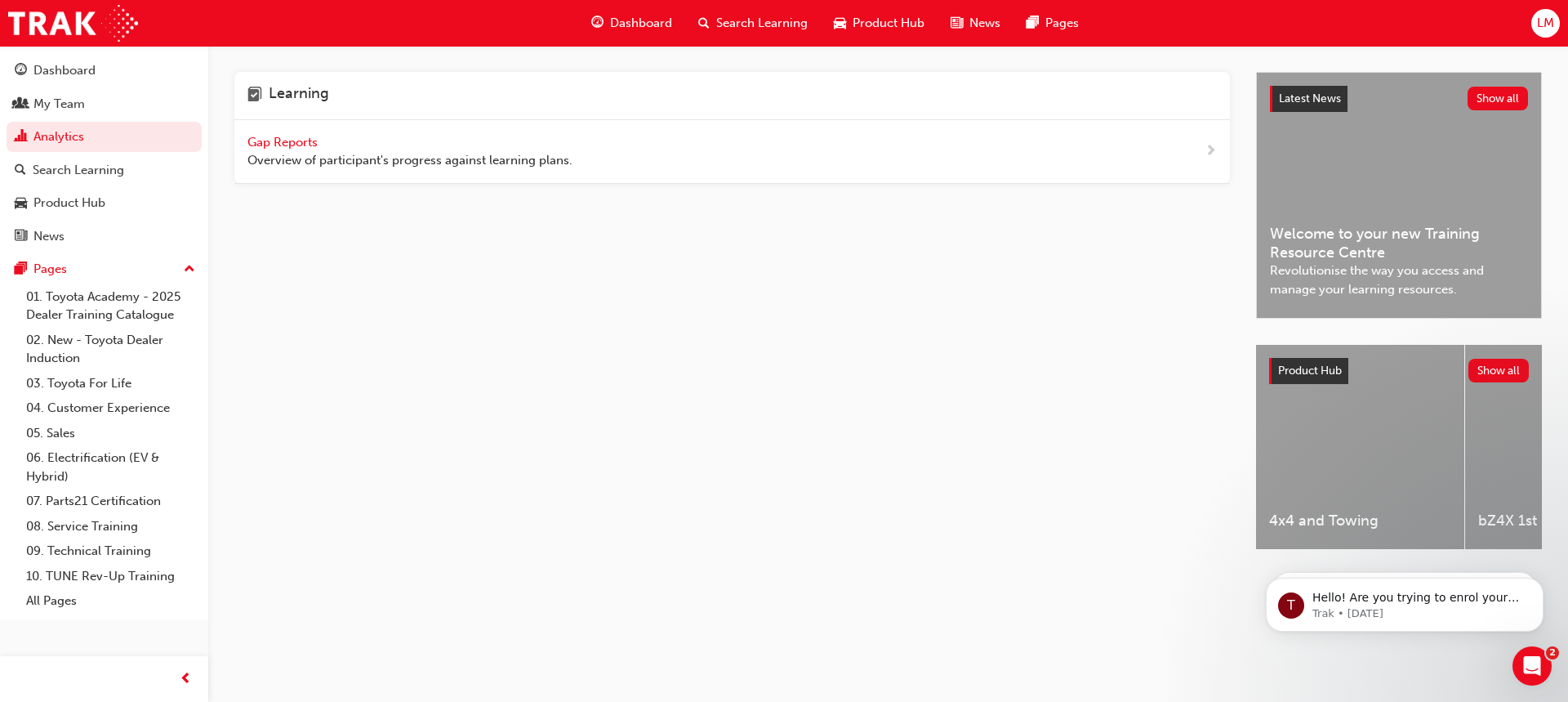
click at [307, 144] on span "Gap Reports" at bounding box center [283, 143] width 73 height 15
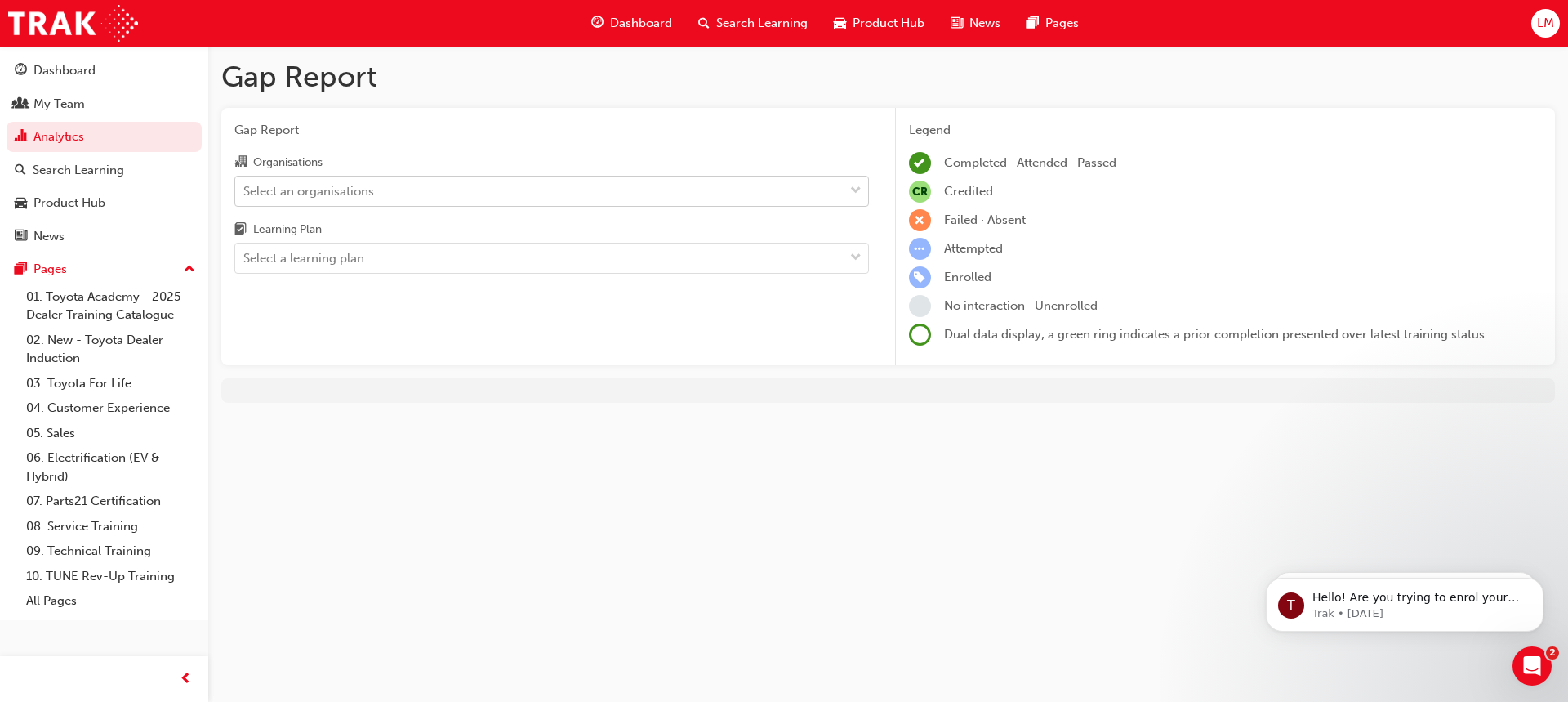
click at [474, 180] on div "Select an organisations" at bounding box center [539, 191] width 608 height 29
click at [245, 183] on input "Organisations Select an organisations" at bounding box center [244, 190] width 2 height 14
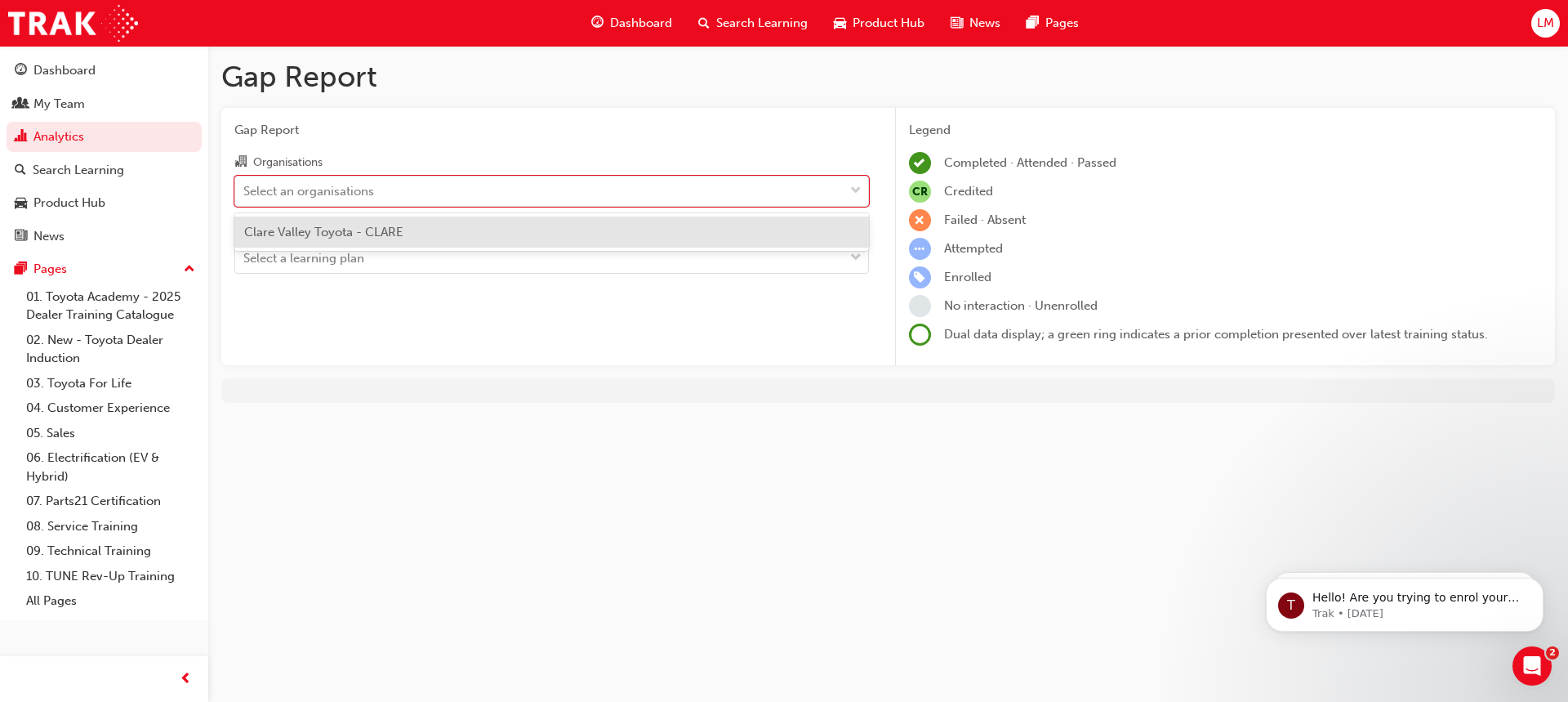
click at [315, 229] on span "Clare Valley Toyota - CLARE" at bounding box center [324, 232] width 159 height 15
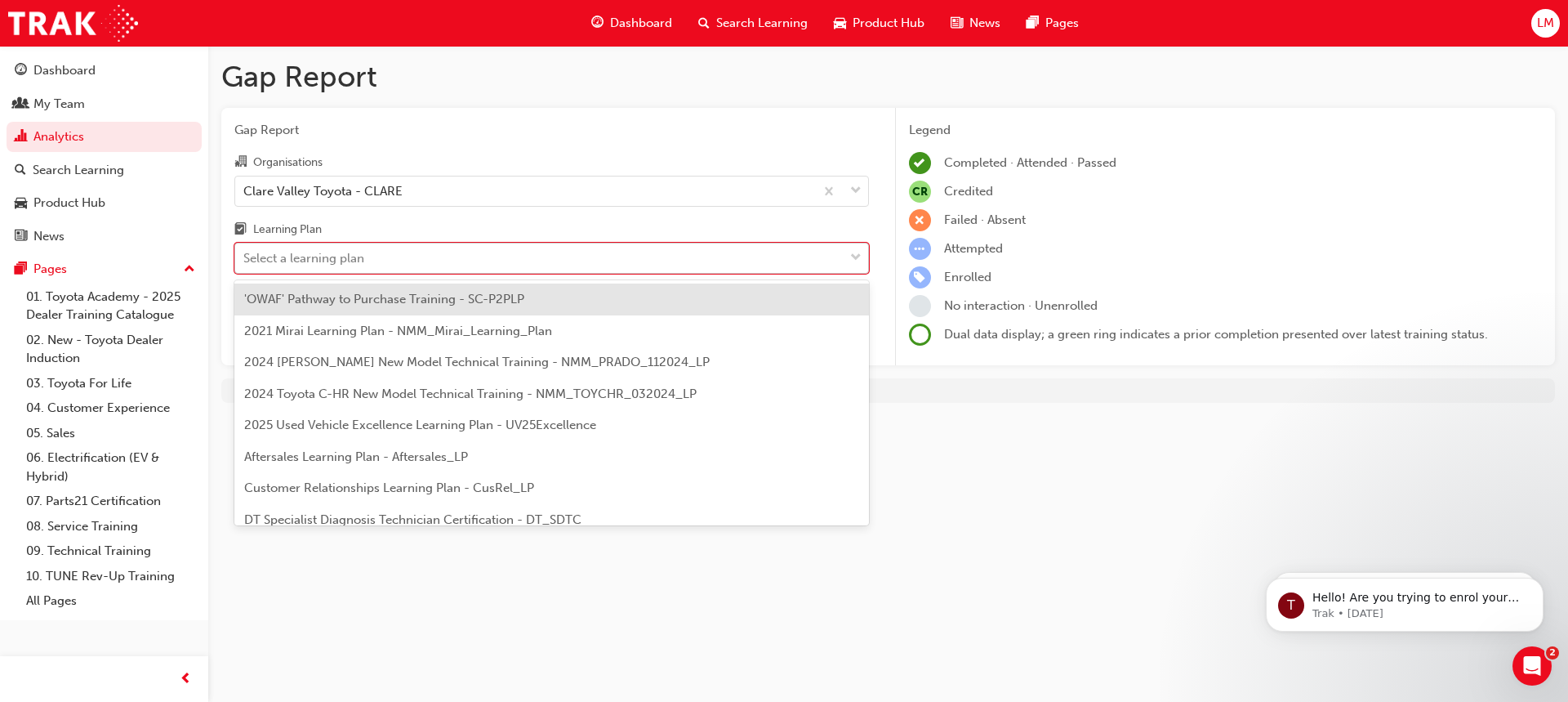
click at [334, 261] on div "Select a learning plan" at bounding box center [304, 258] width 121 height 19
click at [245, 261] on input "Learning Plan option 'OWAF' Pathway to Purchase Training - SC-P2PLP focused, 1 …" at bounding box center [244, 257] width 2 height 14
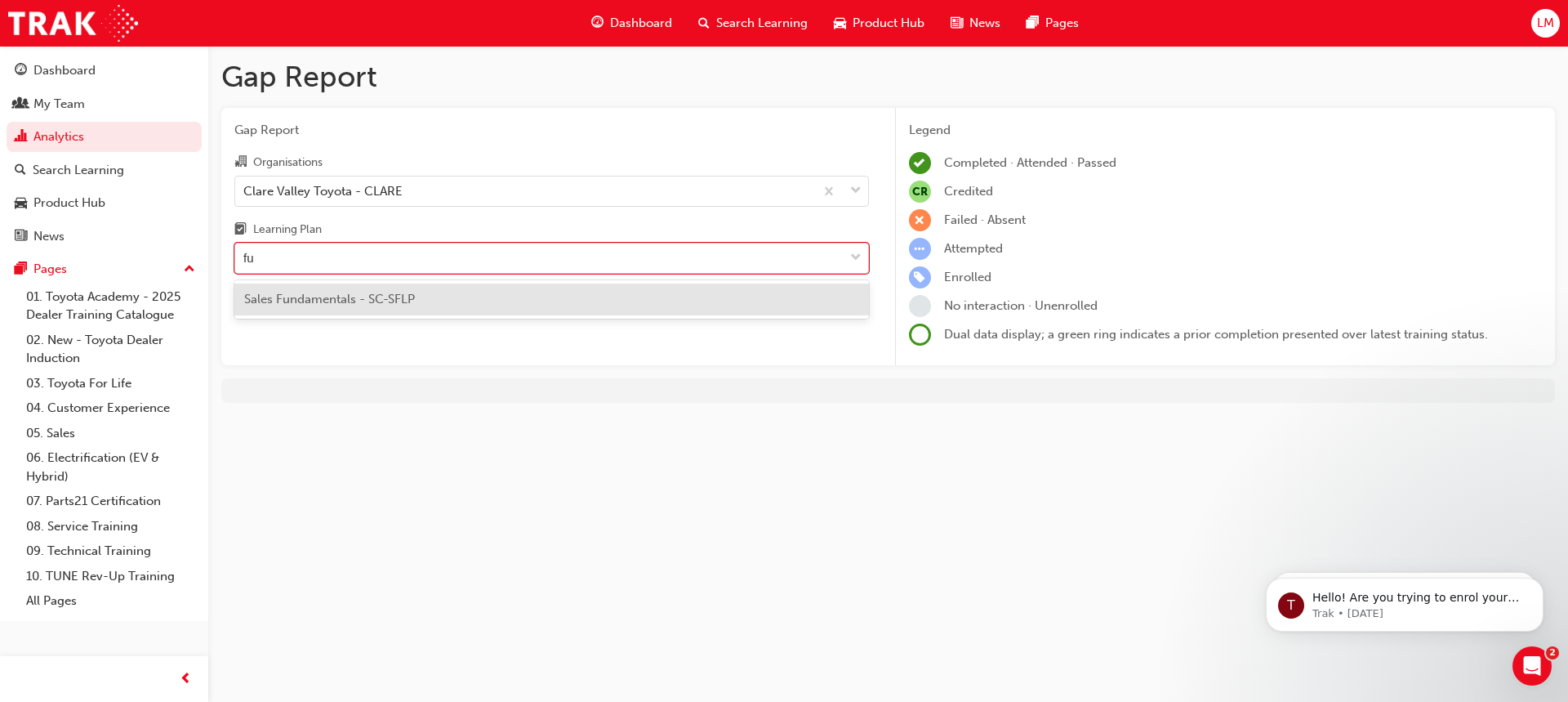
type input "f"
type input "d"
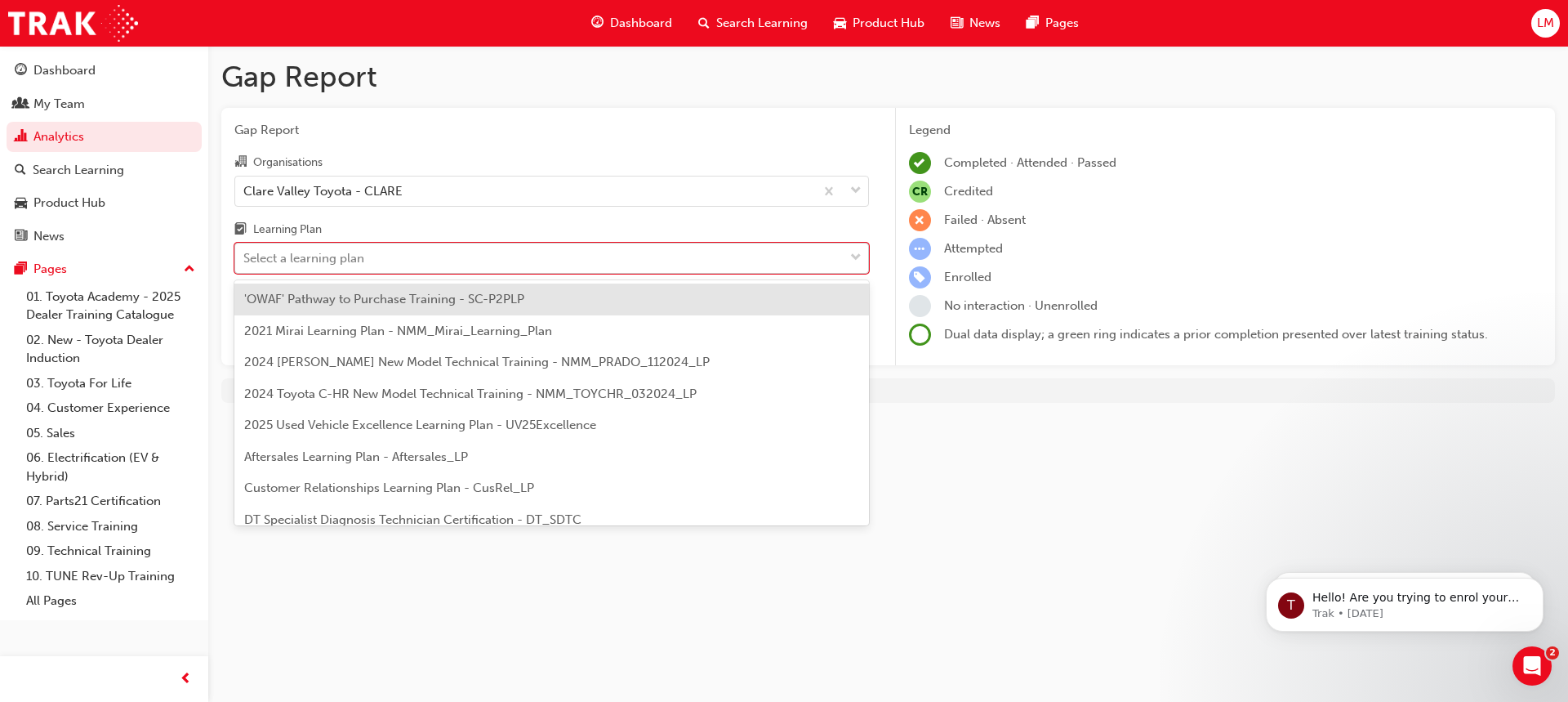
click at [1352, 262] on div "Legend Completed · Attended · Passed CR Credited Failed · Absent Attempted Enro…" at bounding box center [1226, 234] width 634 height 226
click at [317, 260] on div "Select a learning plan" at bounding box center [304, 258] width 121 height 19
click at [245, 260] on input "Learning Plan option 'OWAF' Pathway to Purchase Training - SC-P2PLP focused, 1 …" at bounding box center [244, 257] width 2 height 14
type input "dt"
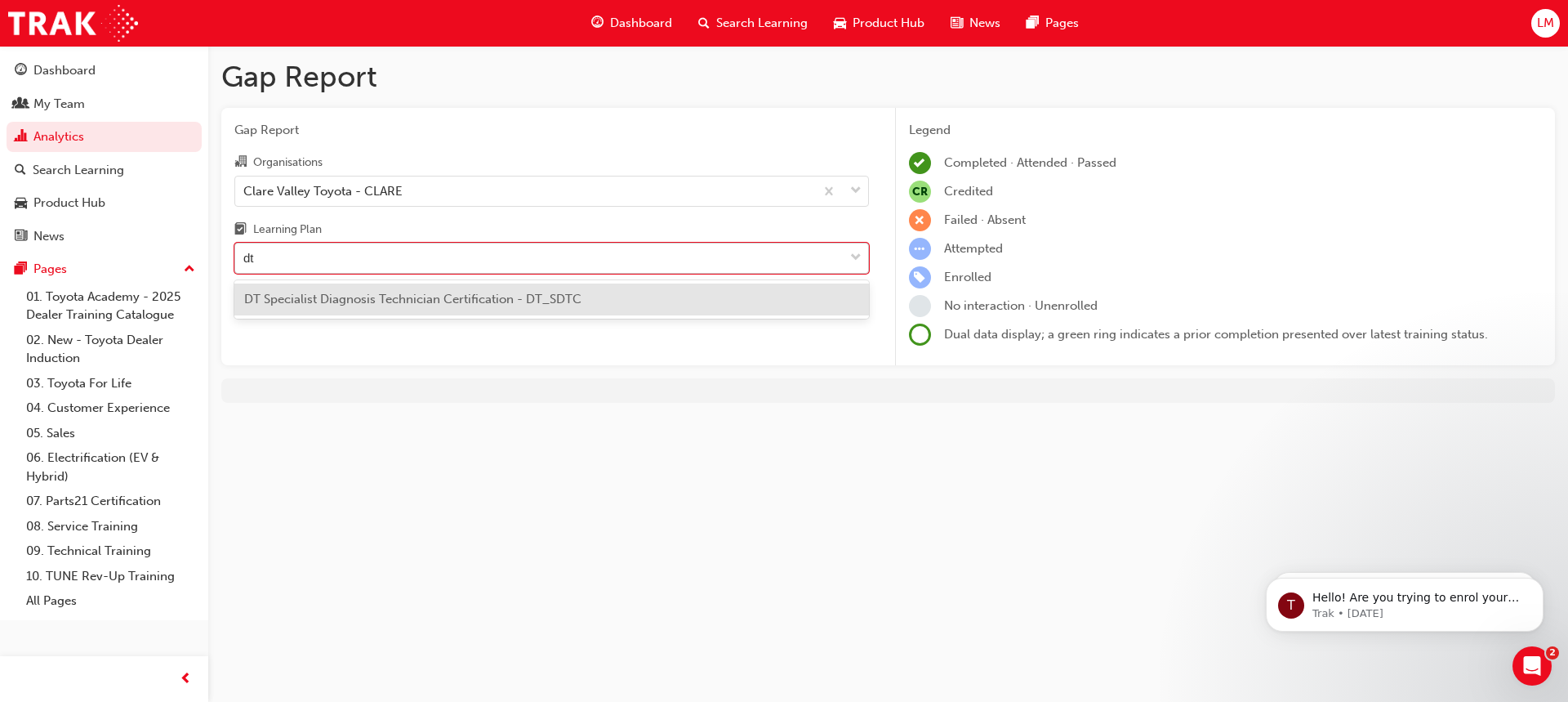
click at [421, 303] on span "DT Specialist Diagnosis Technician Certification - DT_SDTC" at bounding box center [413, 299] width 337 height 15
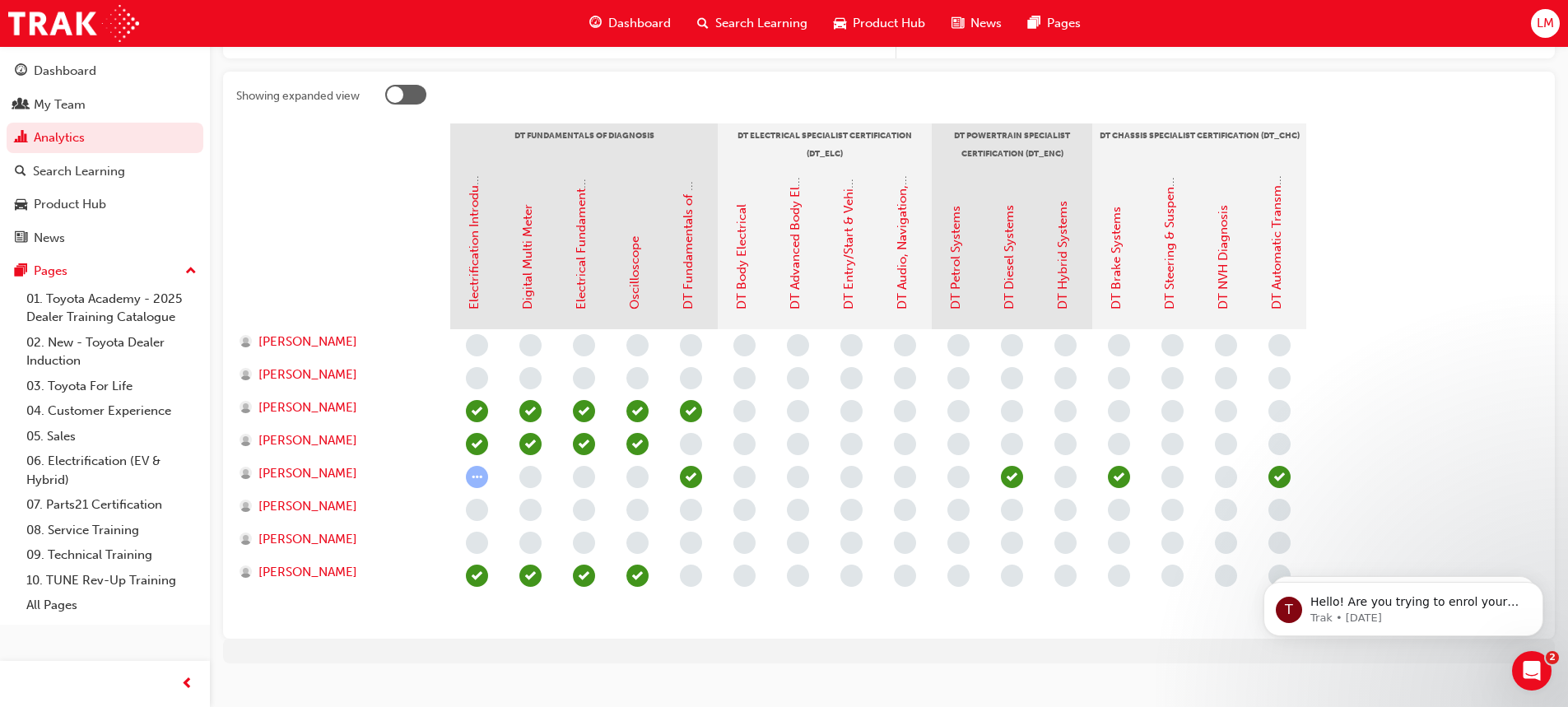
scroll to position [333, 0]
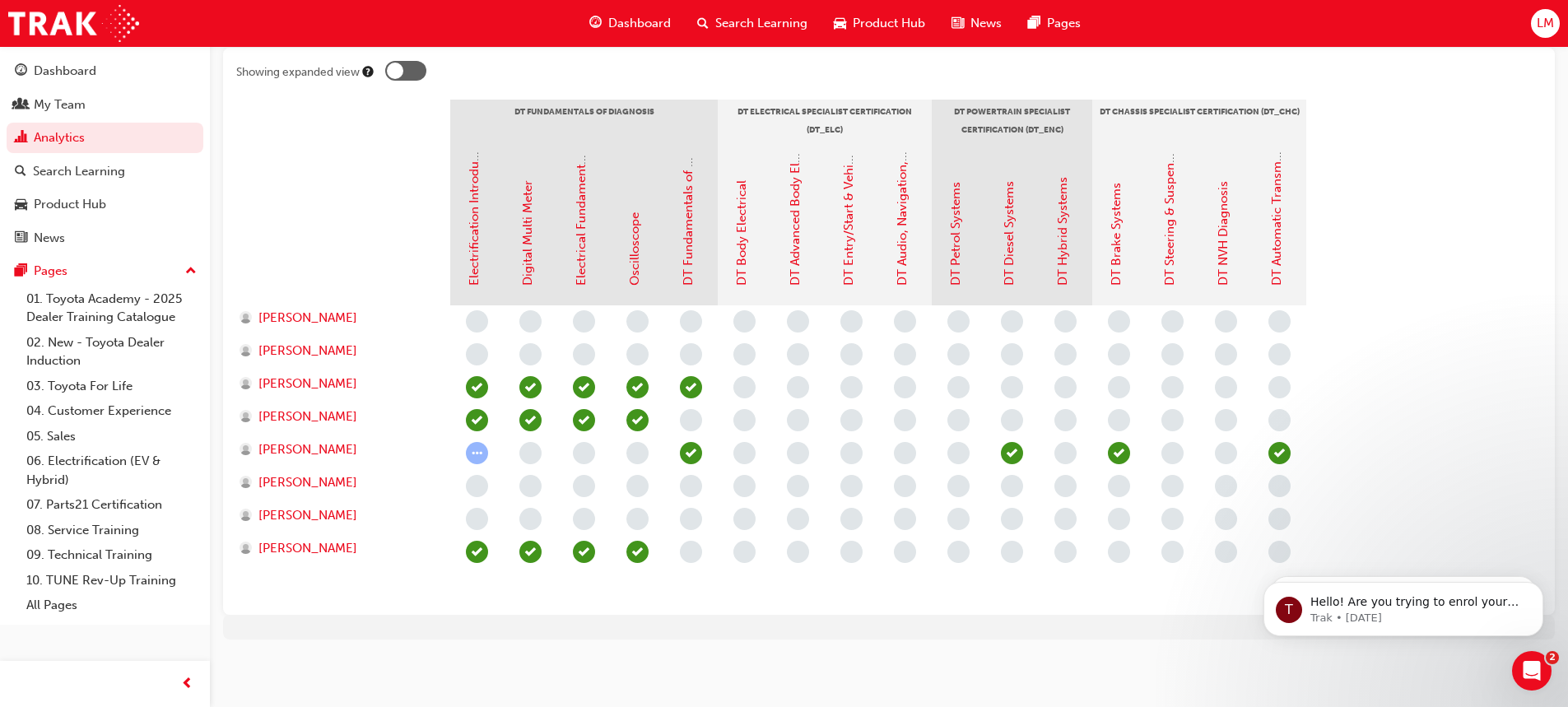
click at [695, 391] on span "learningRecordVerb_ATTEND-icon" at bounding box center [691, 387] width 22 height 22
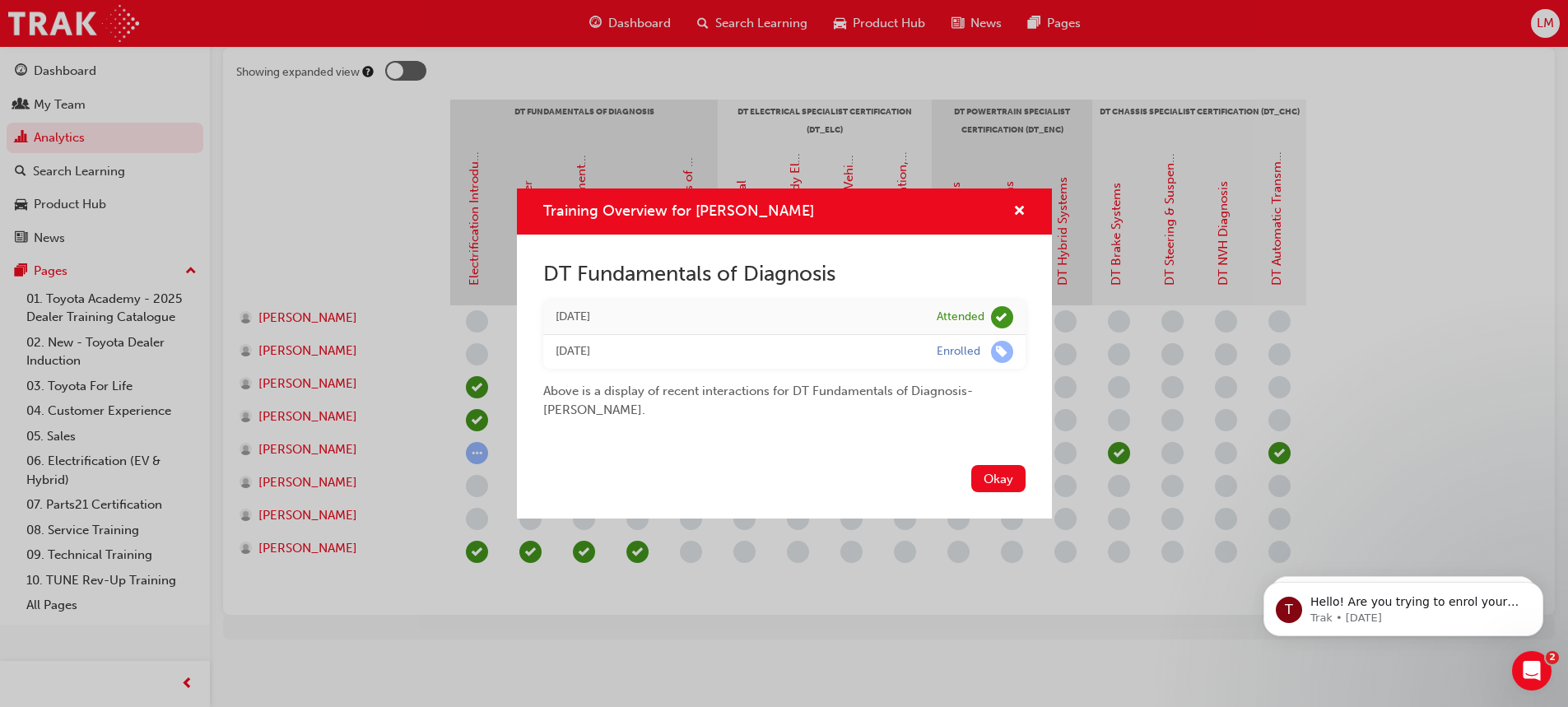
click at [613, 328] on td "Tue 19 Aug 2025" at bounding box center [733, 317] width 382 height 35
click at [617, 321] on div "Tue 19 Aug 2025" at bounding box center [734, 317] width 356 height 19
click at [618, 321] on div "Tue 19 Aug 2025" at bounding box center [734, 317] width 356 height 19
drag, startPoint x: 827, startPoint y: 210, endPoint x: 718, endPoint y: 301, distance: 142.0
click at [827, 185] on div "Training Overview for Hayden Inglis DT Fundamentals of Diagnosis Tue 19 Aug 202…" at bounding box center [784, 354] width 1568 height 707
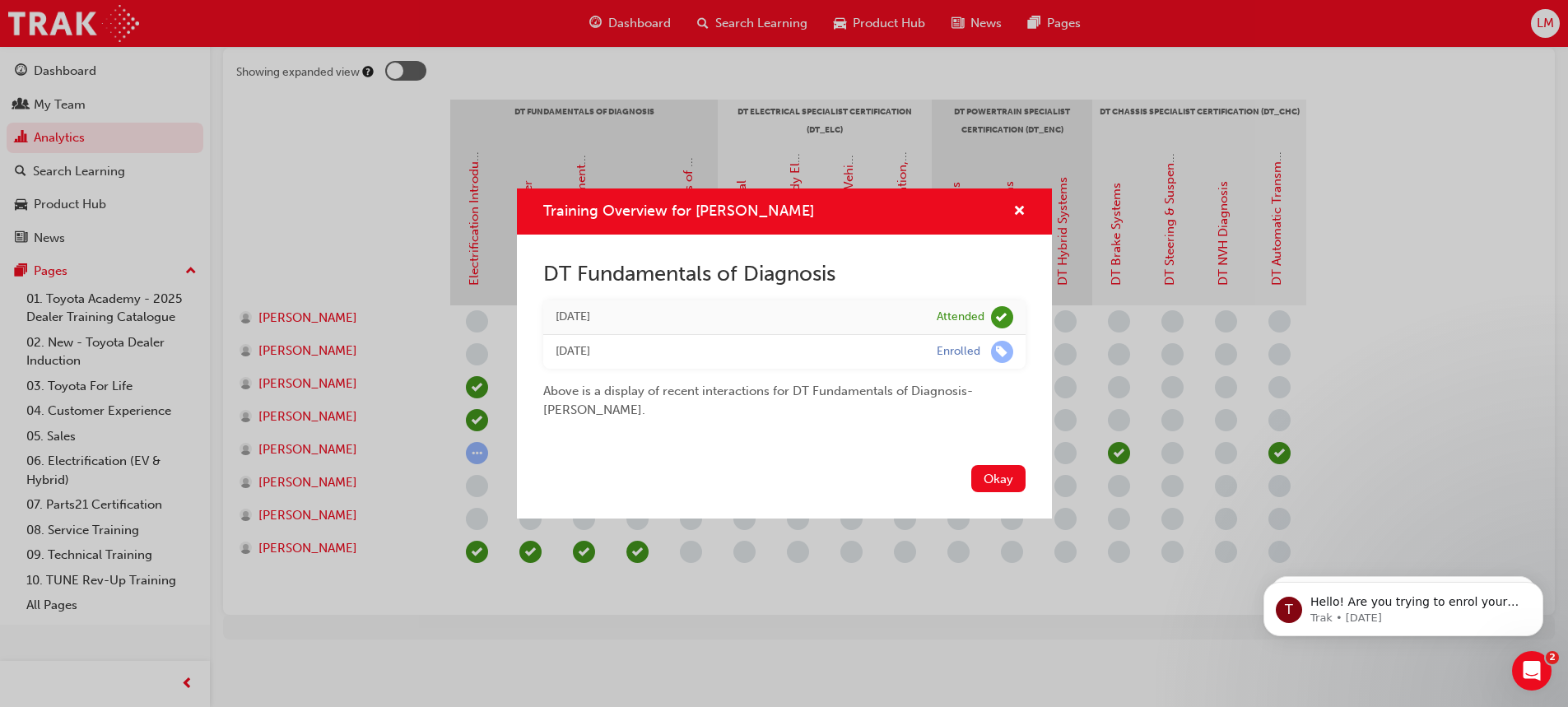
click at [1322, 101] on div "Training Overview for Hayden Inglis DT Fundamentals of Diagnosis Tue 19 Aug 202…" at bounding box center [784, 354] width 1568 height 707
